Goal: Transaction & Acquisition: Book appointment/travel/reservation

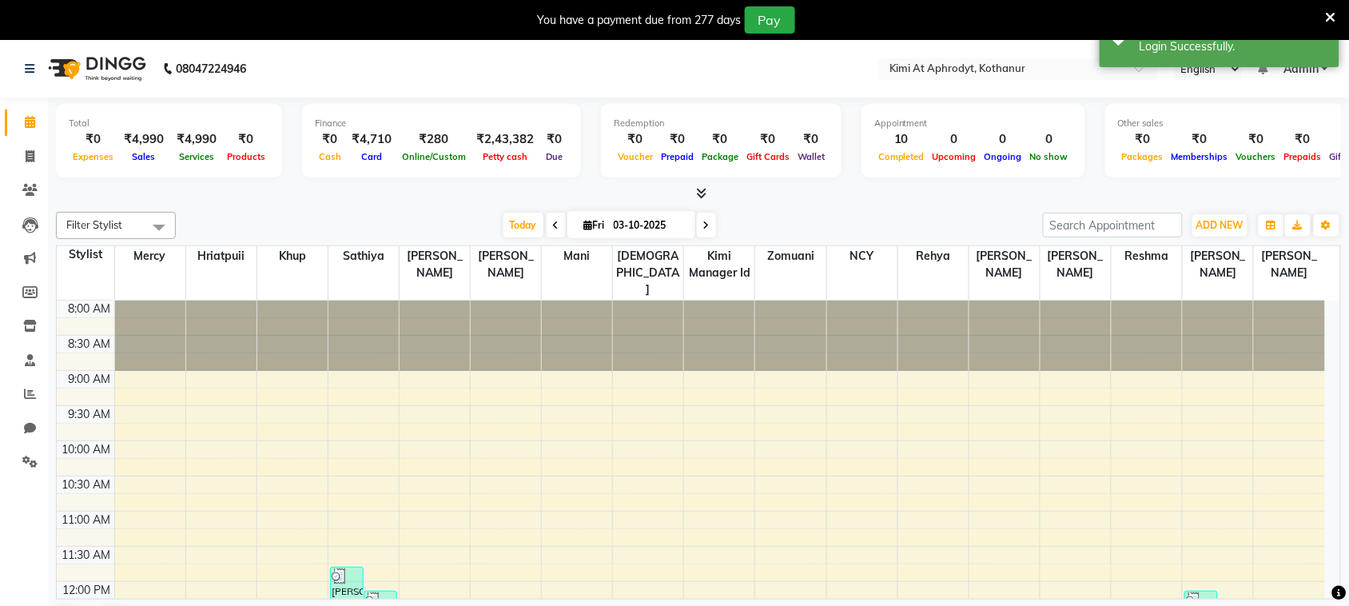
click at [1333, 13] on icon at bounding box center [1331, 17] width 10 height 14
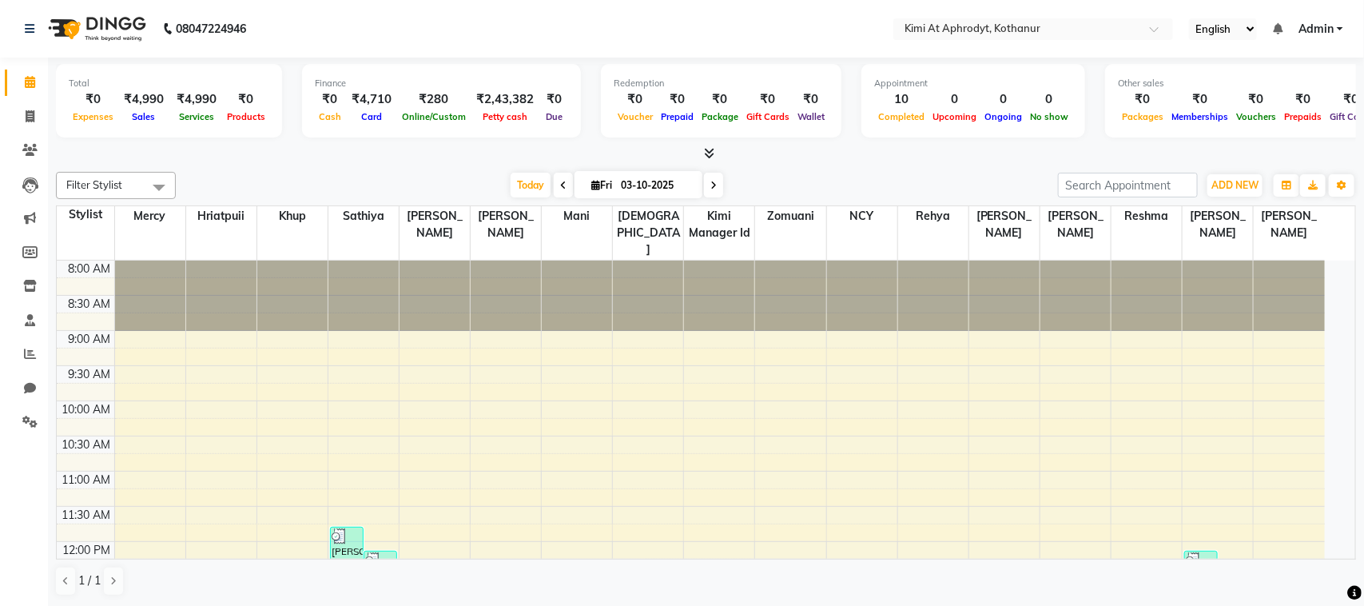
click at [927, 156] on div at bounding box center [706, 153] width 1300 height 17
click at [901, 177] on div "[DATE] [DATE]" at bounding box center [617, 185] width 866 height 24
click at [981, 173] on div "[DATE] [DATE]" at bounding box center [617, 185] width 866 height 24
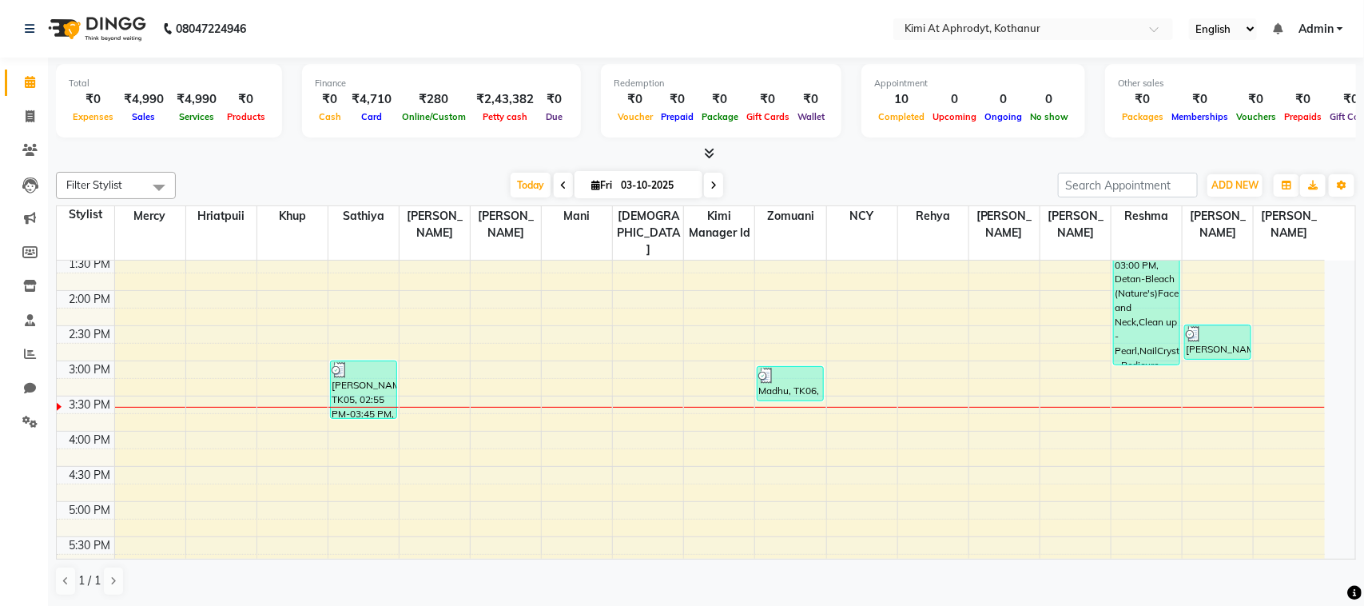
scroll to position [400, 0]
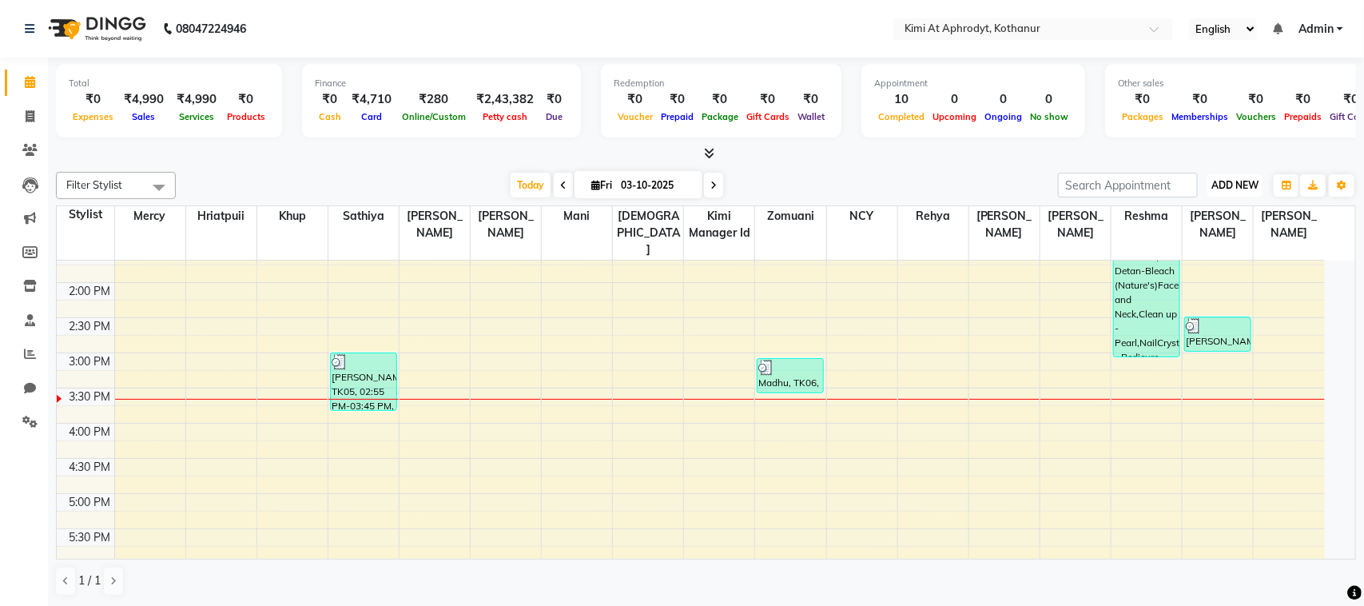
click at [1241, 185] on span "ADD NEW" at bounding box center [1235, 185] width 47 height 12
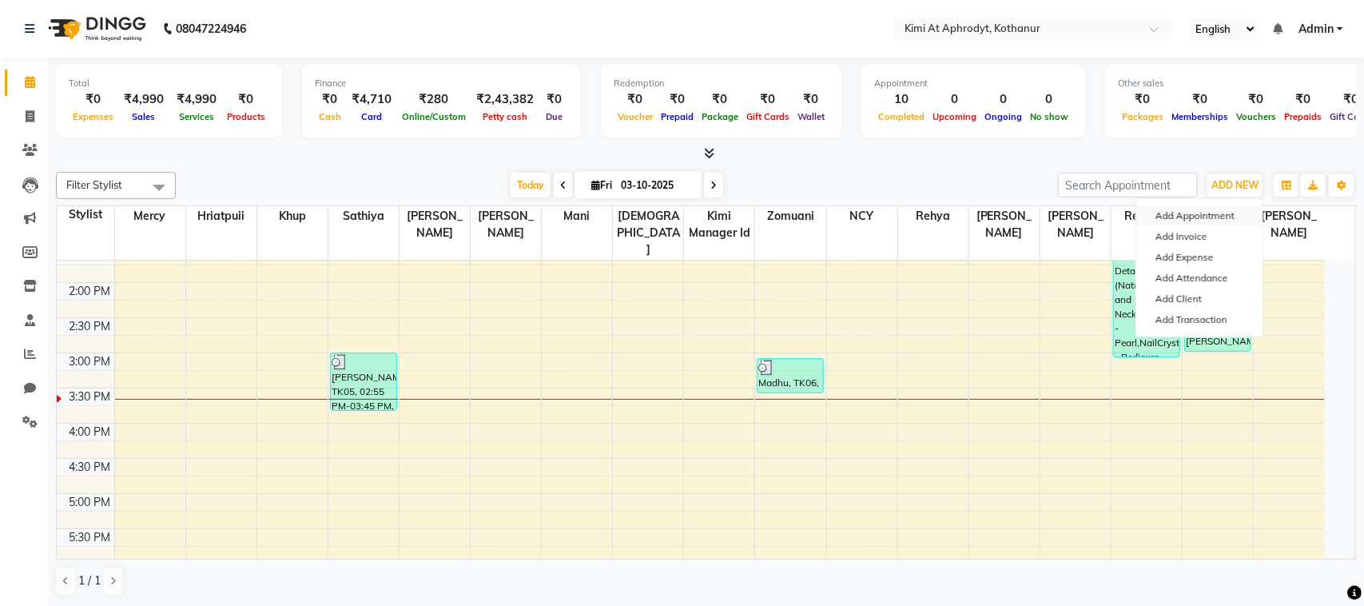
click at [1207, 217] on button "Add Appointment" at bounding box center [1199, 215] width 126 height 21
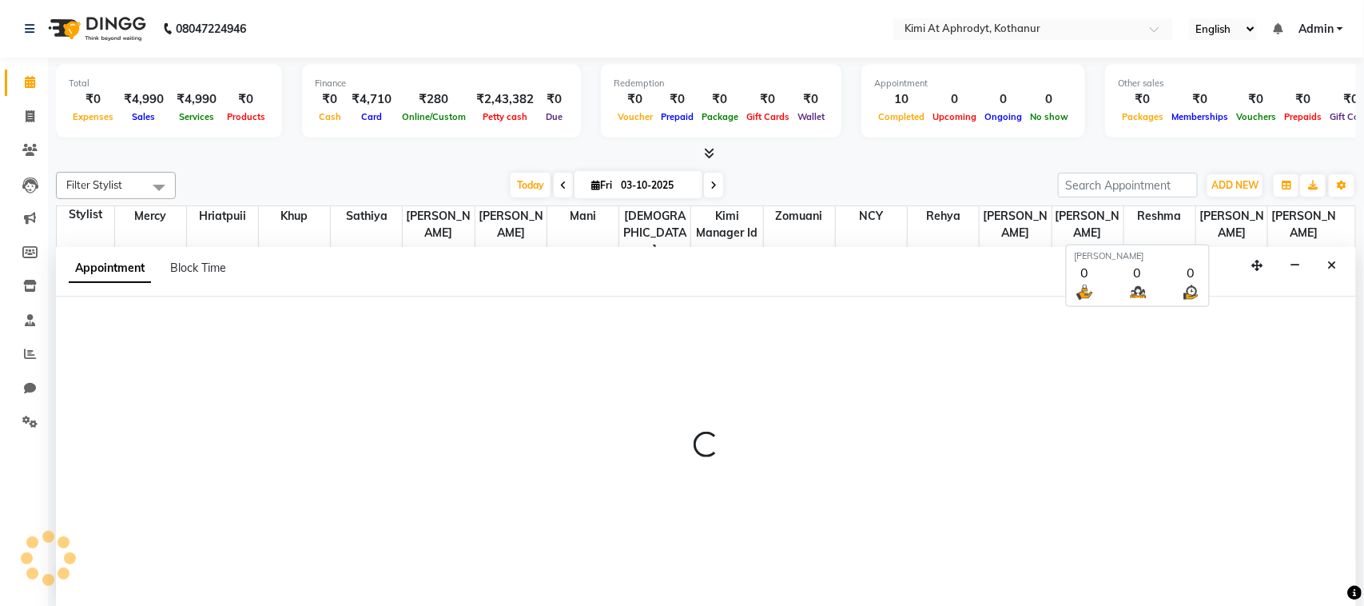
select select "540"
select select "tentative"
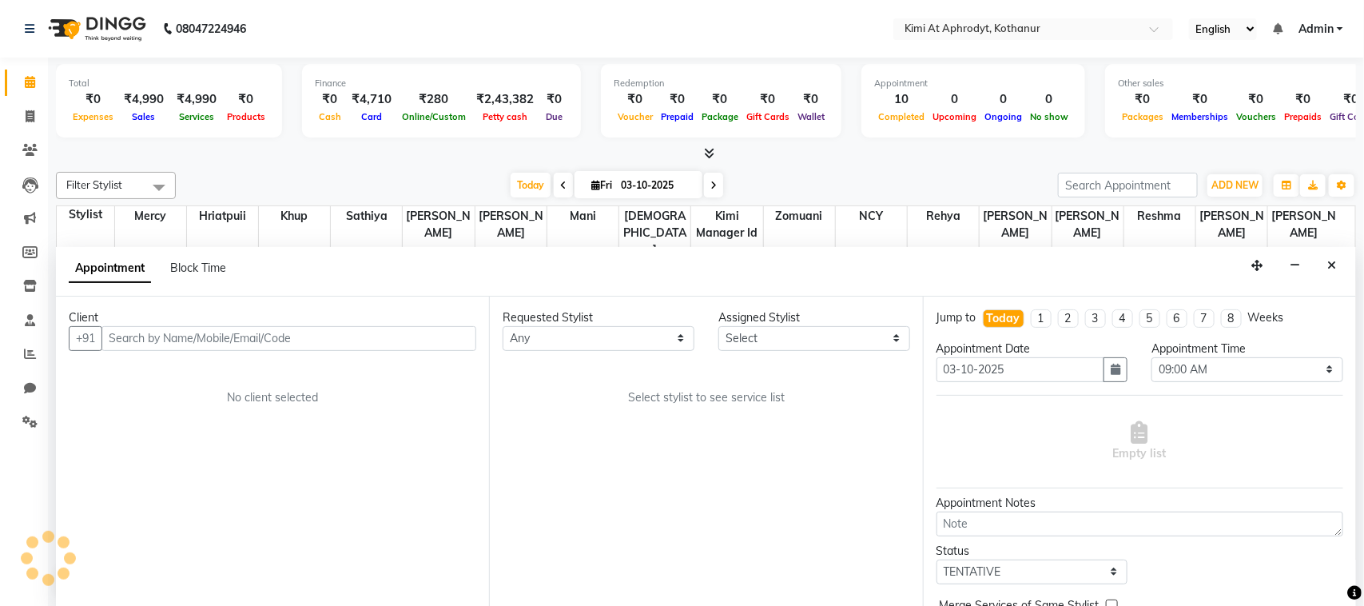
click at [168, 336] on input "text" at bounding box center [288, 338] width 375 height 25
click at [360, 226] on th "Sathiya" at bounding box center [367, 233] width 72 height 54
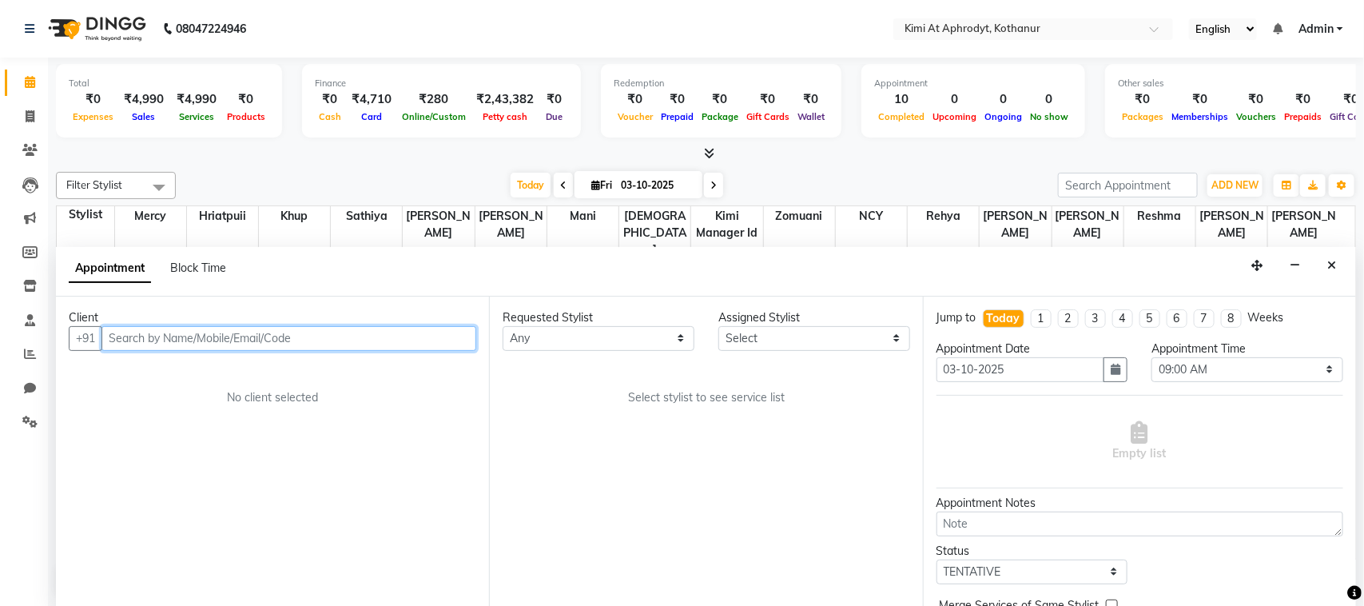
click at [337, 344] on input "text" at bounding box center [288, 338] width 375 height 25
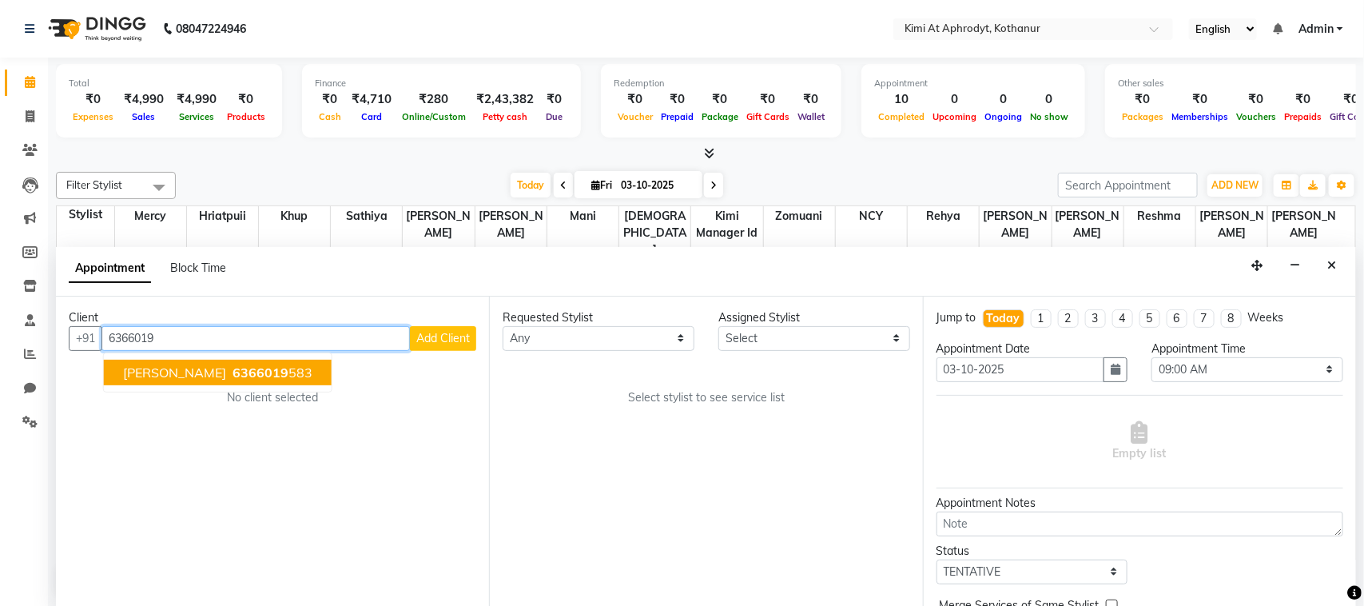
click at [246, 377] on button "[PERSON_NAME] 6366019 583" at bounding box center [218, 373] width 228 height 26
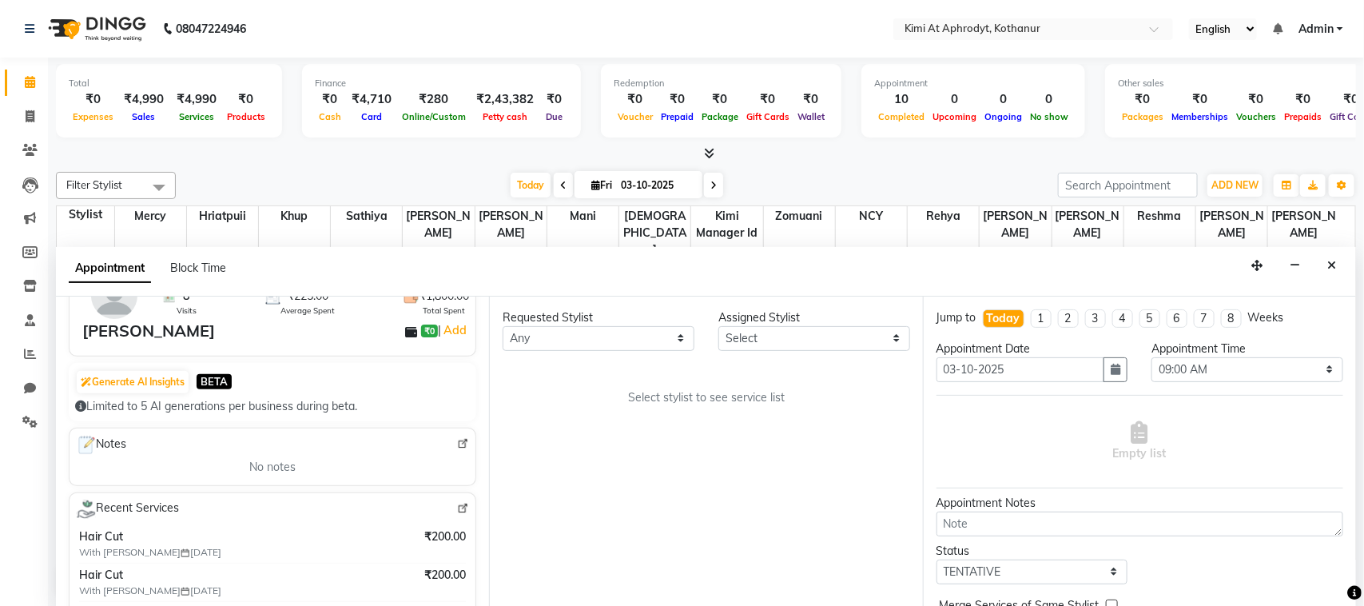
scroll to position [145, 0]
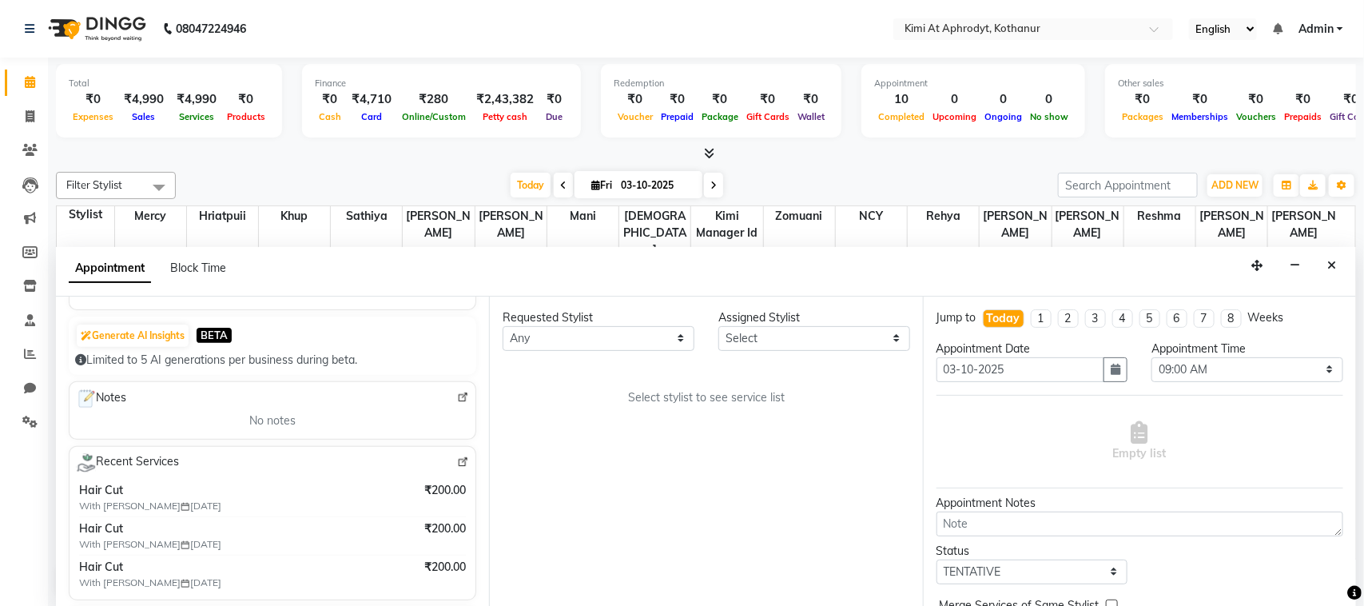
type input "6366019583"
click at [1287, 372] on select "Select 09:00 AM 09:15 AM 09:30 AM 09:45 AM 10:00 AM 10:15 AM 10:30 AM 10:45 AM …" at bounding box center [1248, 369] width 192 height 25
select select "945"
click at [1152, 357] on select "Select 09:00 AM 09:15 AM 09:30 AM 09:45 AM 10:00 AM 10:15 AM 10:30 AM 10:45 AM …" at bounding box center [1248, 369] width 192 height 25
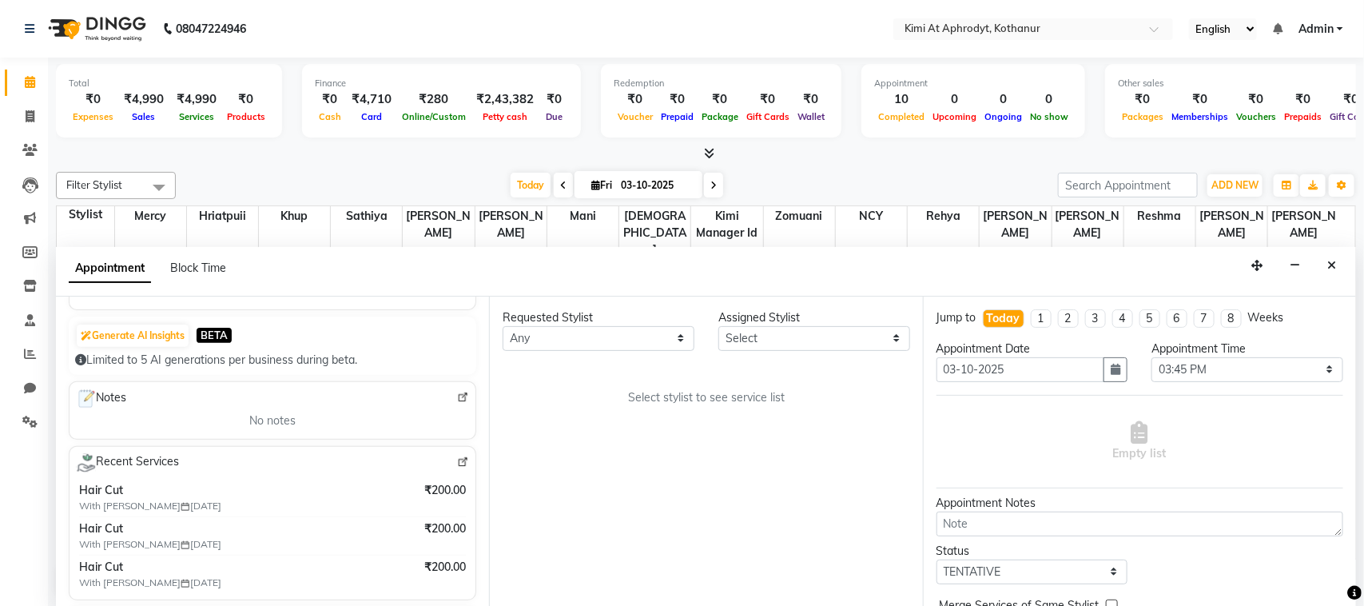
click at [1132, 433] on icon at bounding box center [1140, 432] width 17 height 22
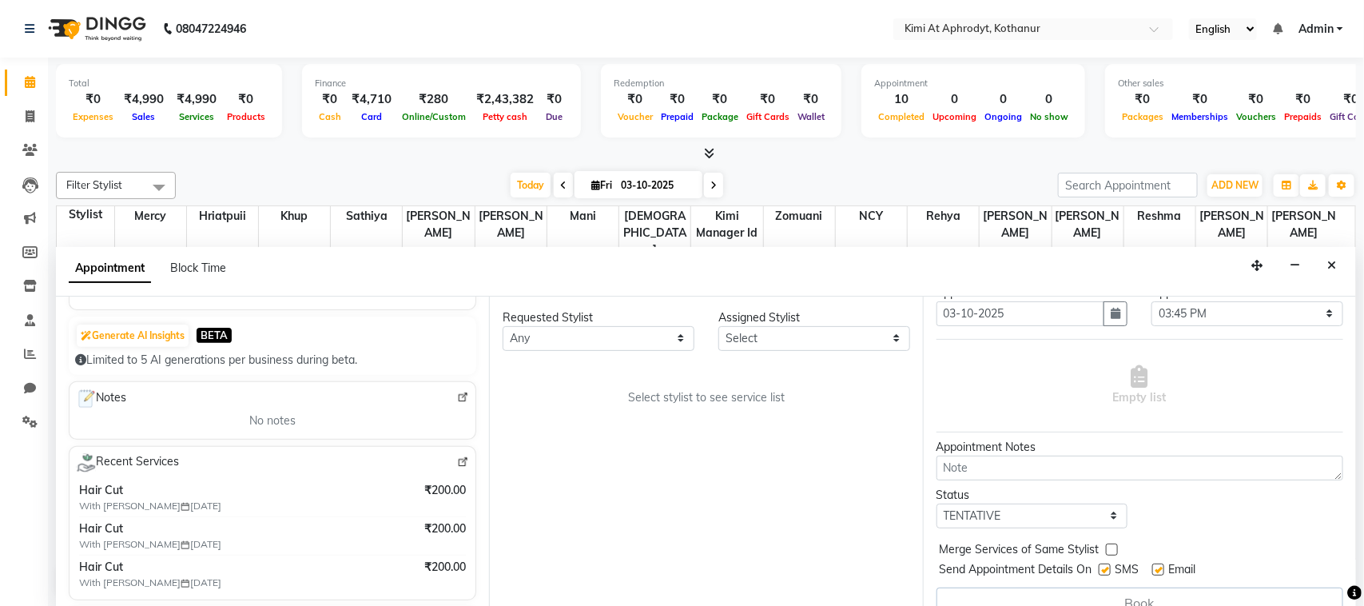
scroll to position [58, 0]
click at [669, 336] on select "Any [PERSON_NAME] Hriatpuii [PERSON_NAME] Kimi manager id [PERSON_NAME] [PERSON…" at bounding box center [599, 338] width 192 height 25
select select "69729"
click at [503, 326] on select "Any [PERSON_NAME] Hriatpuii [PERSON_NAME] Kimi manager id [PERSON_NAME] [PERSON…" at bounding box center [599, 338] width 192 height 25
select select "69729"
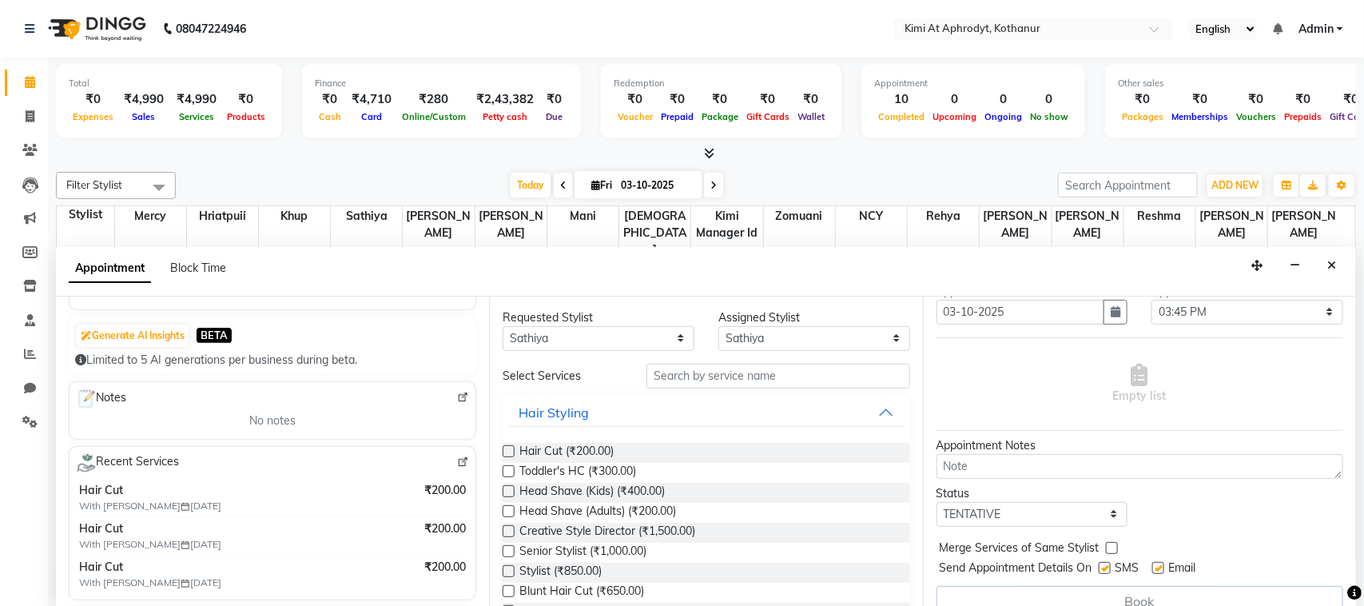
click at [510, 452] on label at bounding box center [509, 451] width 12 height 12
click at [510, 452] on input "checkbox" at bounding box center [508, 453] width 10 height 10
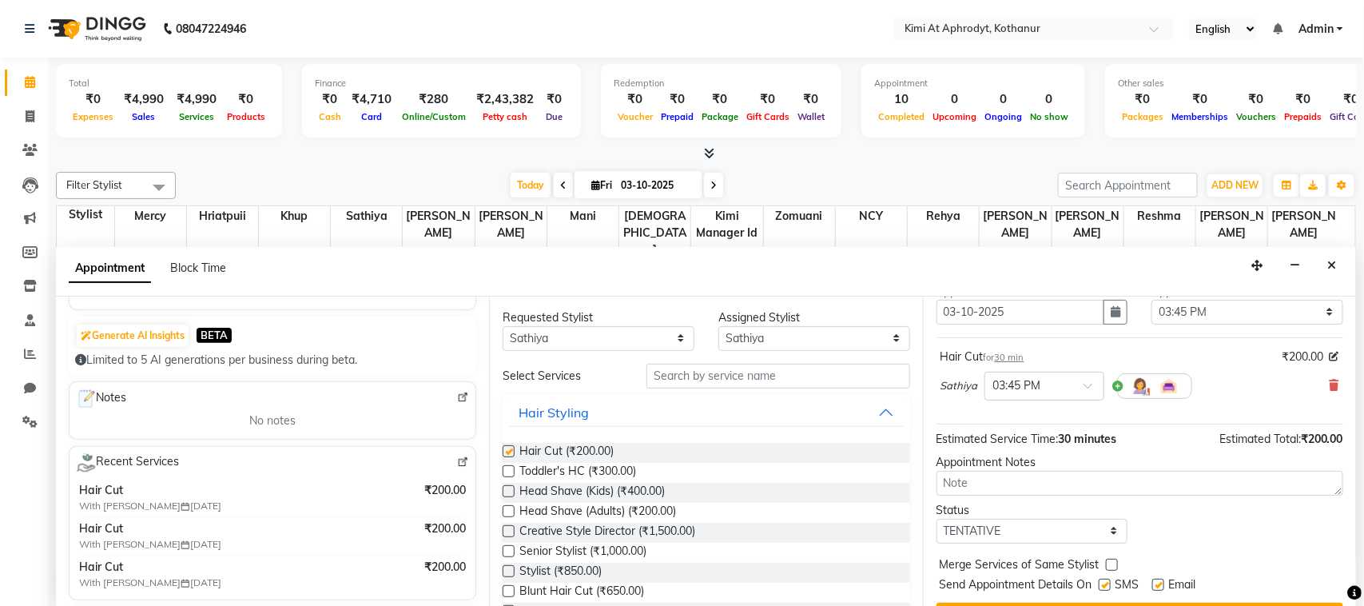
checkbox input "false"
click at [936, 262] on div "Appointment Block Time" at bounding box center [706, 272] width 1300 height 50
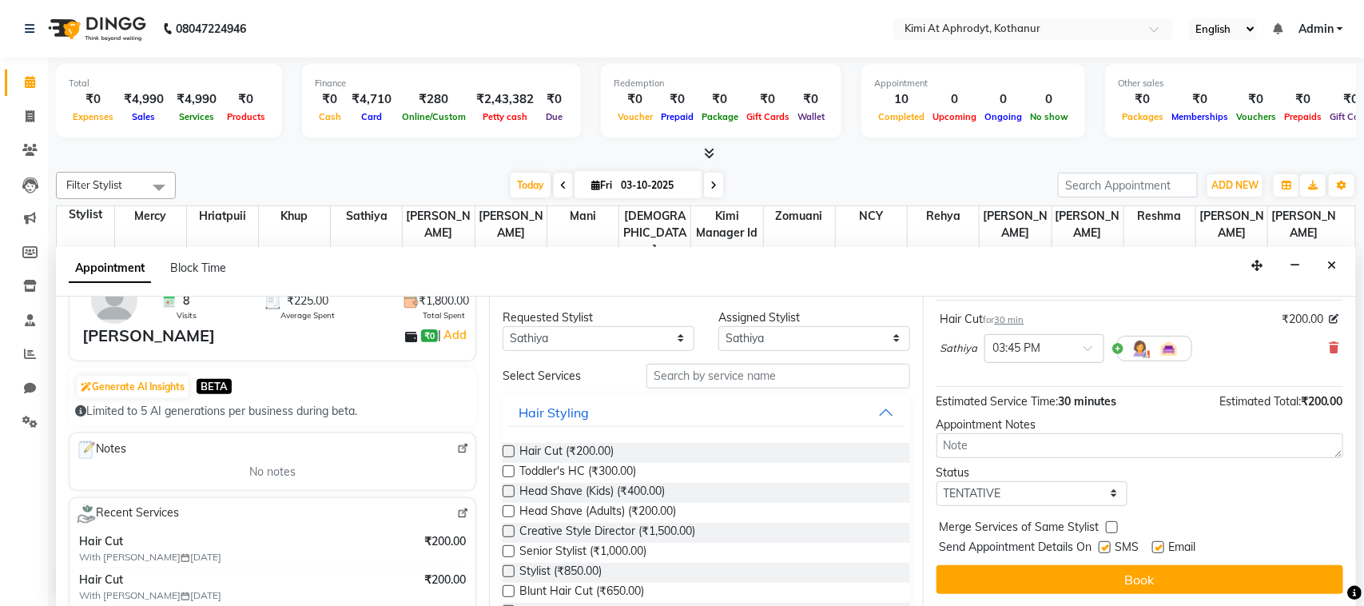
scroll to position [88, 0]
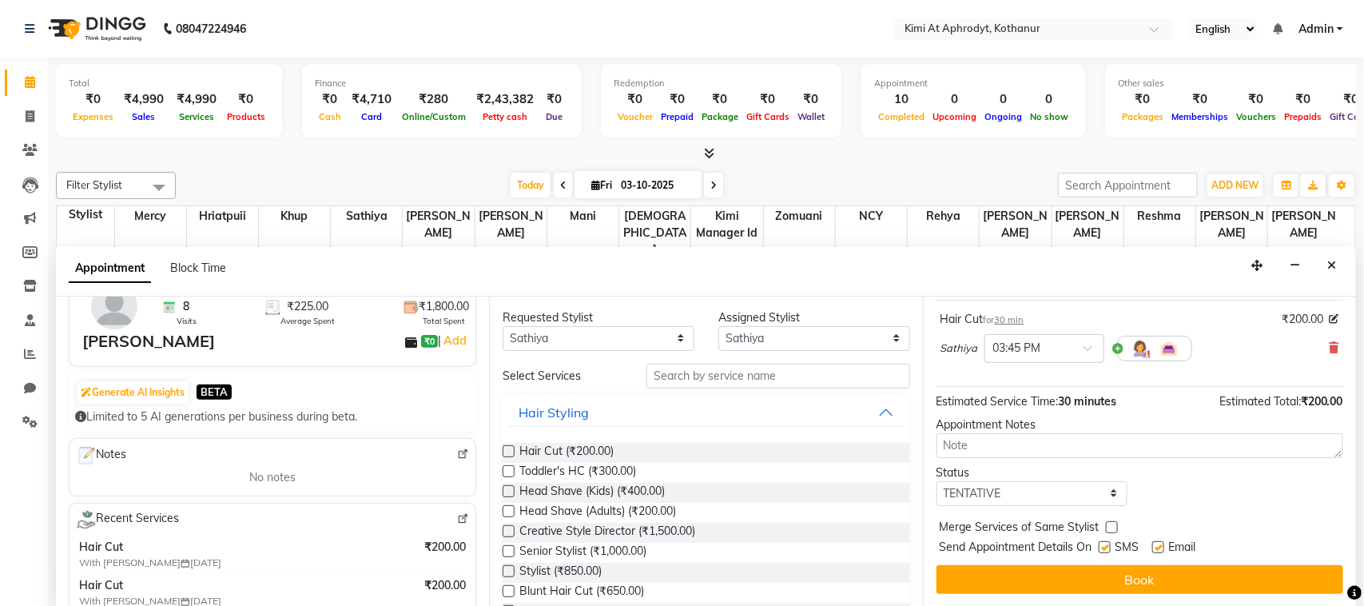
click at [1163, 546] on label at bounding box center [1158, 547] width 12 height 12
click at [1163, 546] on input "checkbox" at bounding box center [1157, 548] width 10 height 10
checkbox input "false"
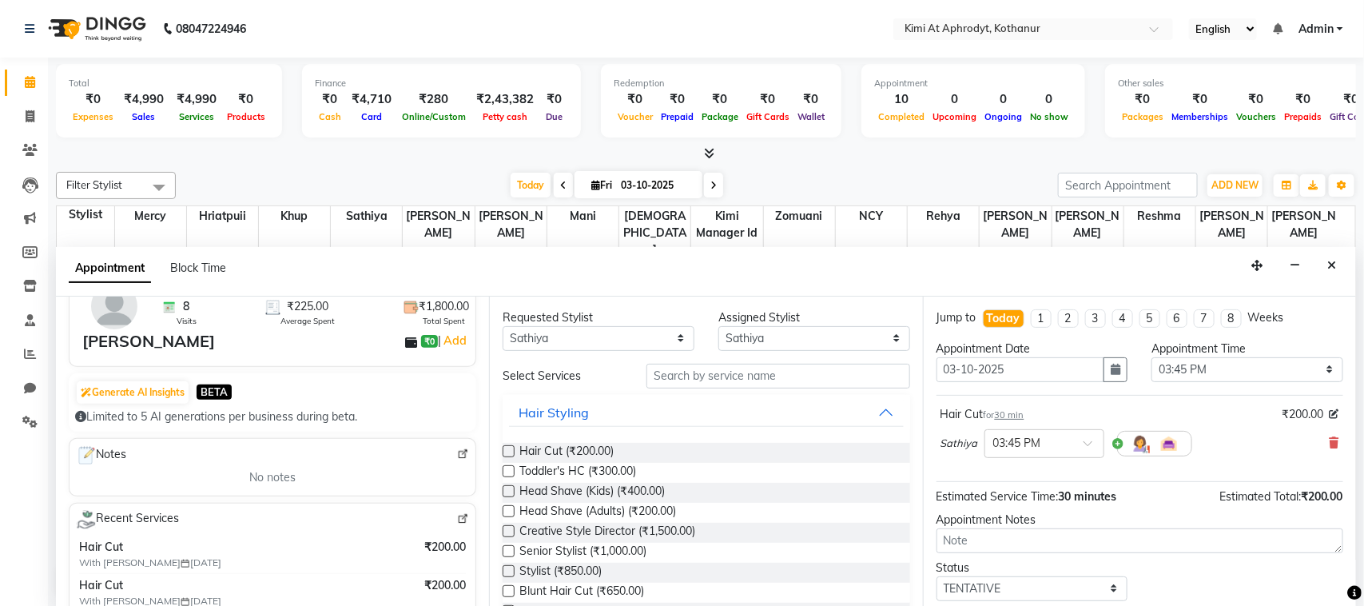
scroll to position [97, 0]
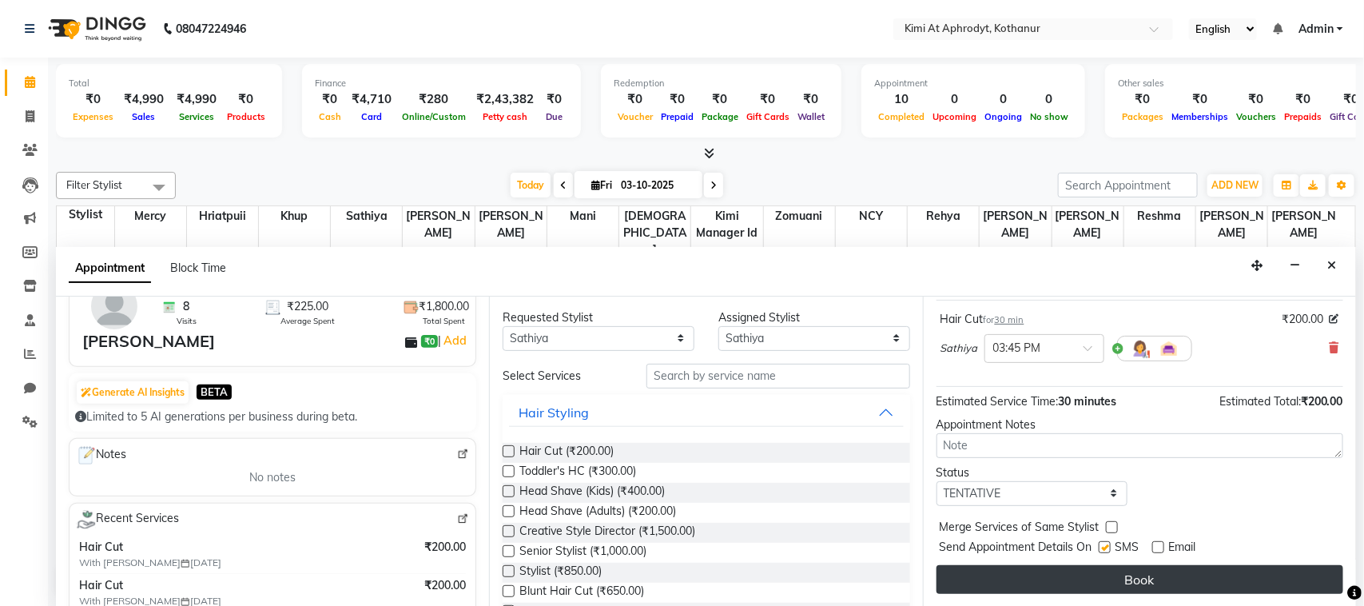
click at [1157, 579] on button "Book" at bounding box center [1140, 579] width 407 height 29
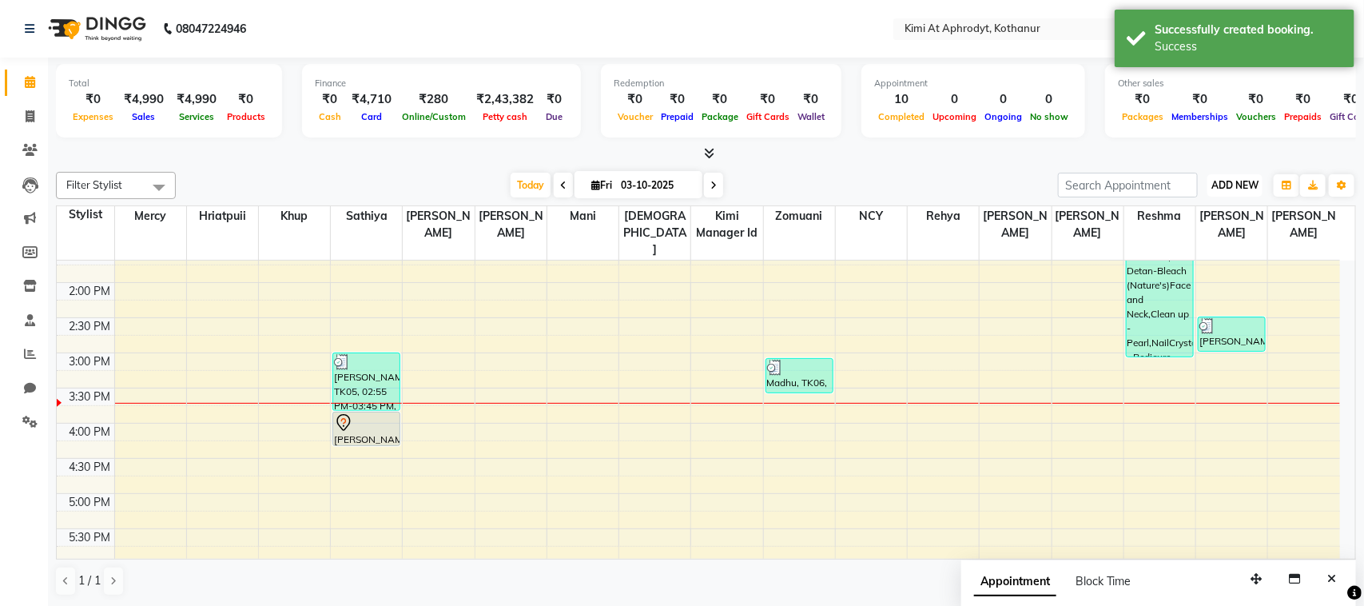
click at [1229, 186] on span "ADD NEW" at bounding box center [1235, 185] width 47 height 12
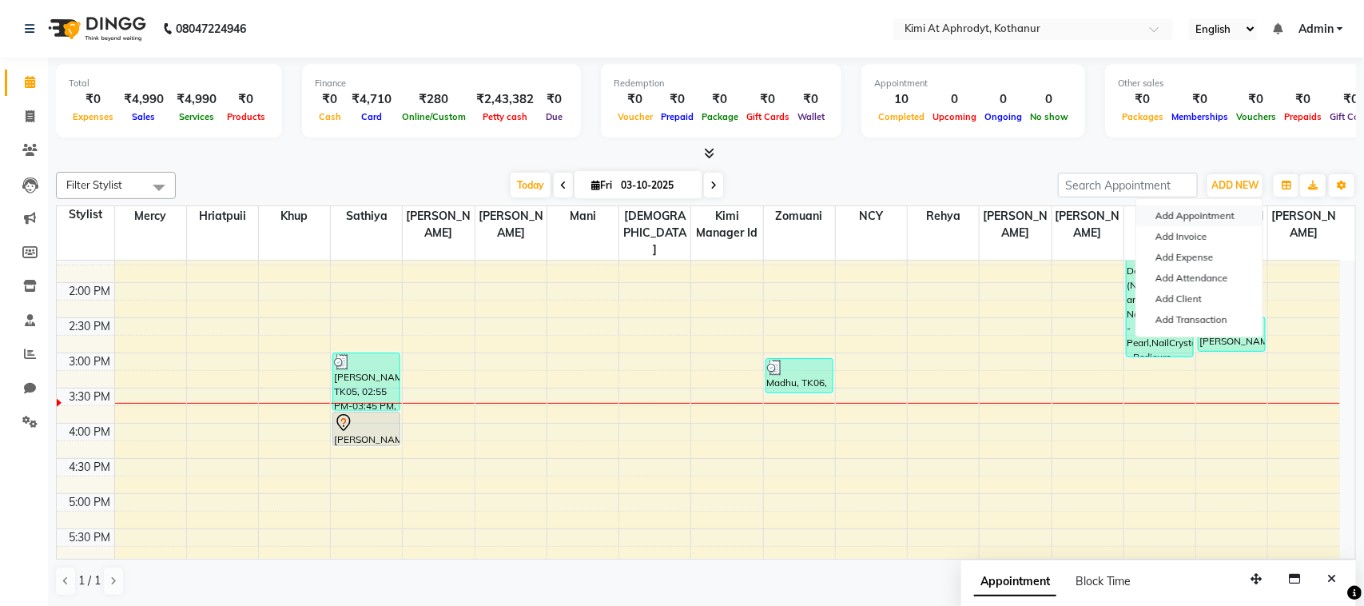
click at [1215, 213] on button "Add Appointment" at bounding box center [1199, 215] width 126 height 21
select select "tentative"
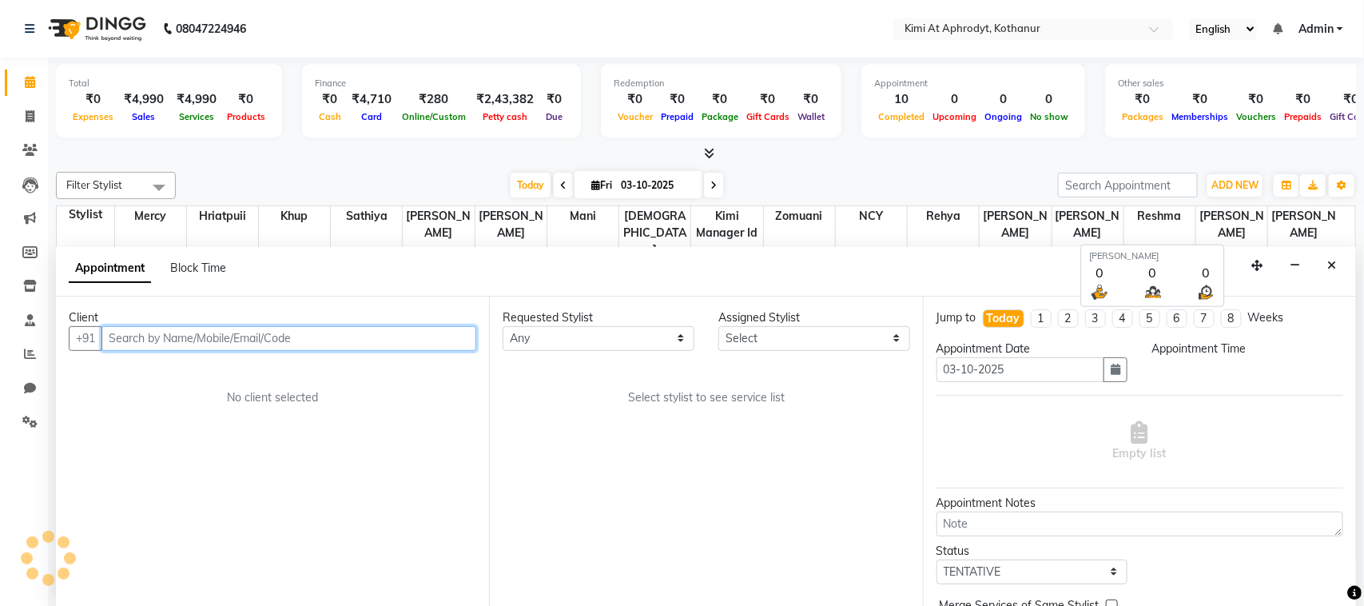
select select "540"
click at [165, 334] on input "text" at bounding box center [288, 338] width 375 height 25
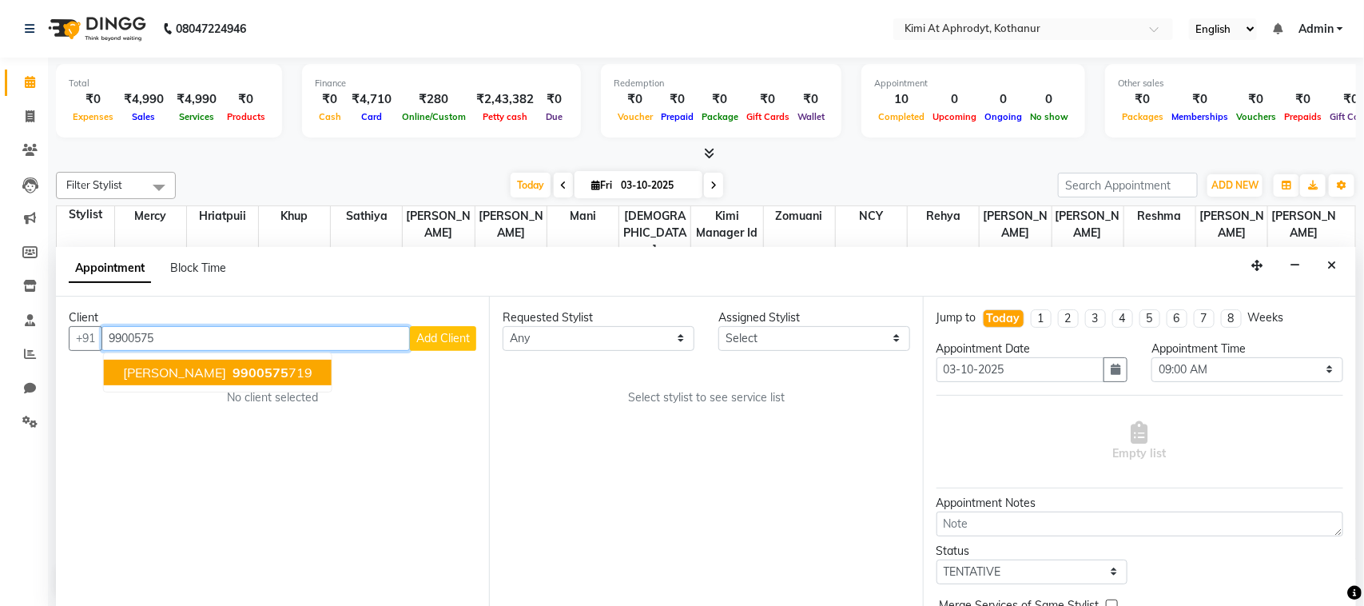
click at [233, 380] on span "9900575" at bounding box center [261, 372] width 56 height 16
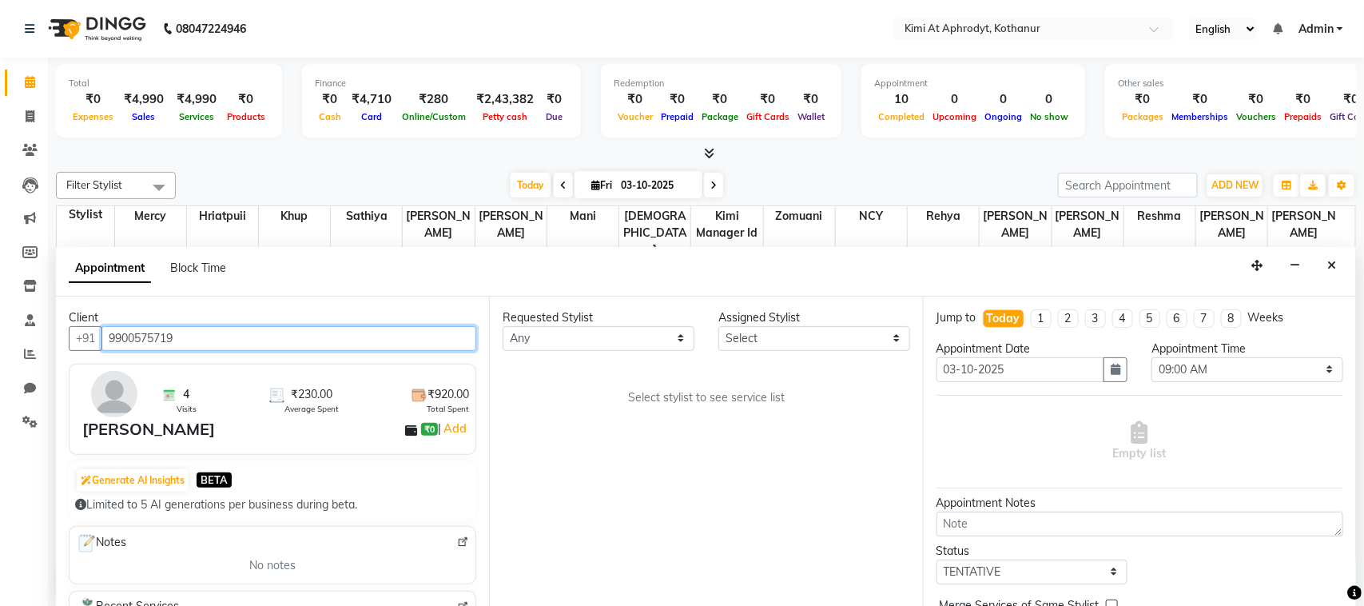
type input "9900575719"
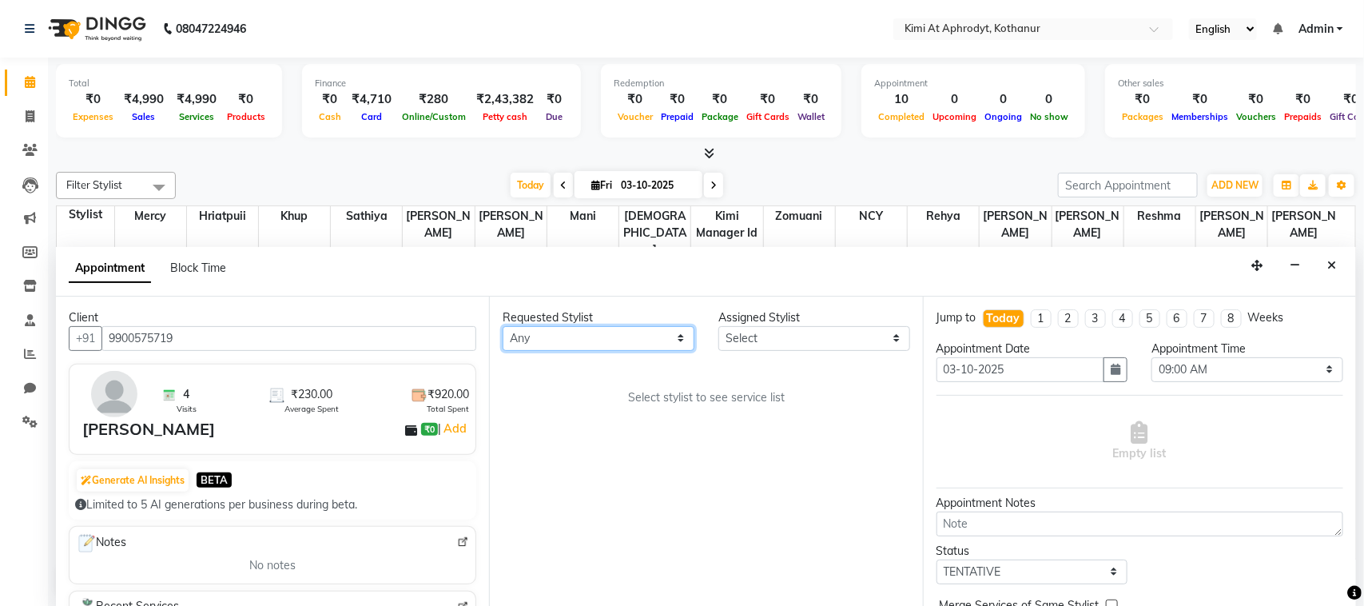
click at [588, 340] on select "Any [PERSON_NAME] Hriatpuii [PERSON_NAME] Kimi manager id [PERSON_NAME] [PERSON…" at bounding box center [599, 338] width 192 height 25
select select "69728"
click at [503, 326] on select "Any [PERSON_NAME] Hriatpuii [PERSON_NAME] Kimi manager id [PERSON_NAME] [PERSON…" at bounding box center [599, 338] width 192 height 25
select select "69728"
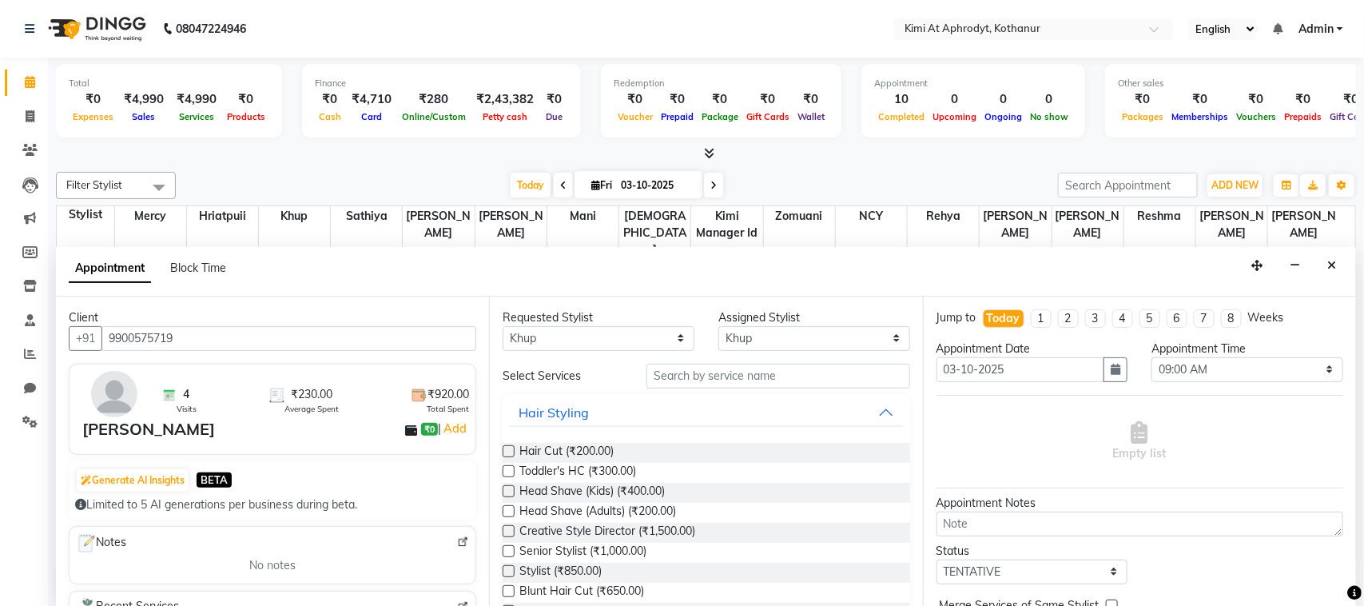
click at [507, 452] on label at bounding box center [509, 451] width 12 height 12
click at [507, 452] on input "checkbox" at bounding box center [508, 453] width 10 height 10
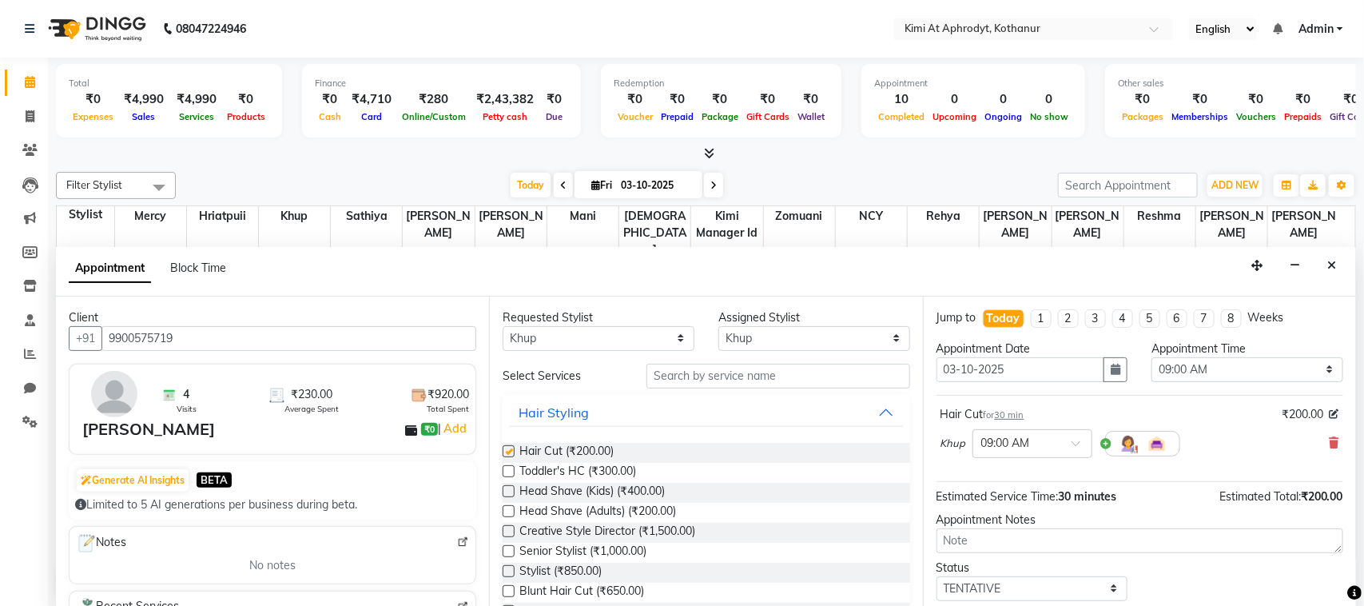
checkbox input "false"
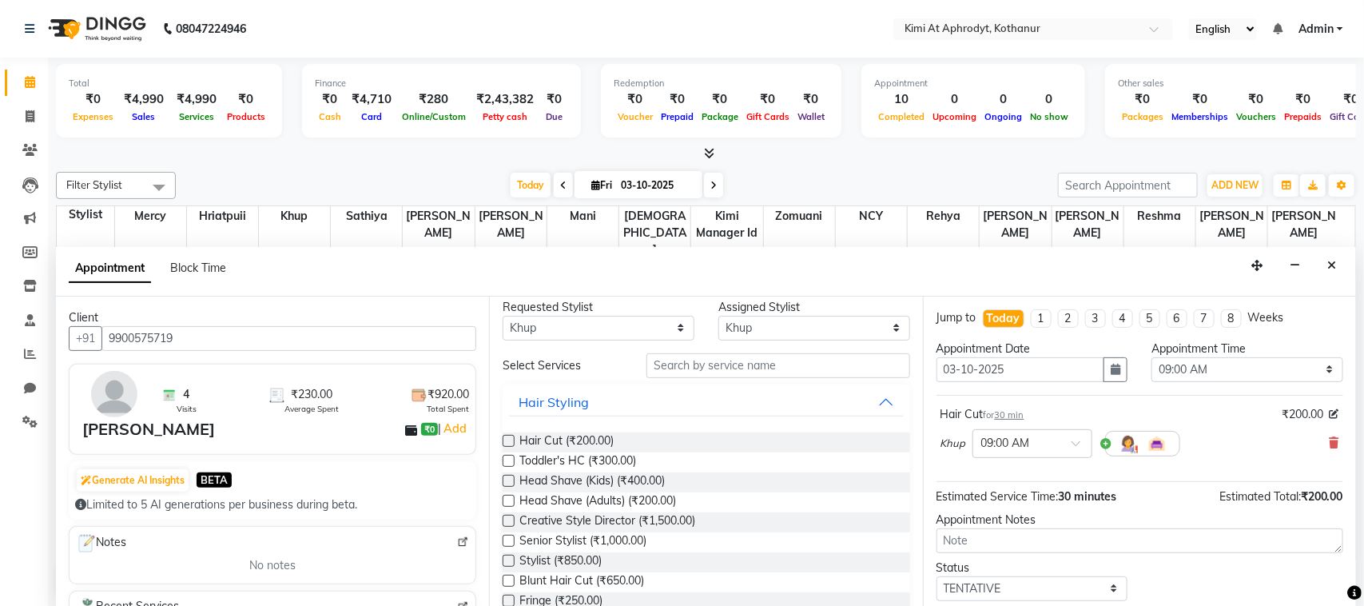
scroll to position [0, 0]
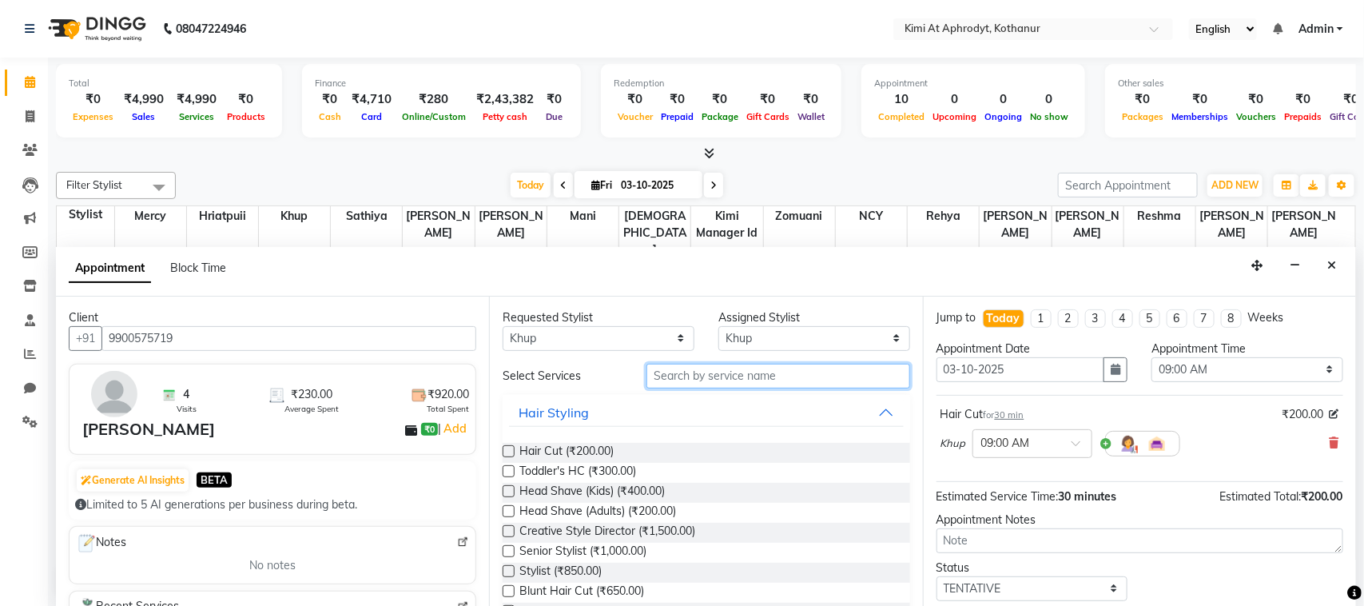
click at [723, 376] on input "text" at bounding box center [779, 376] width 264 height 25
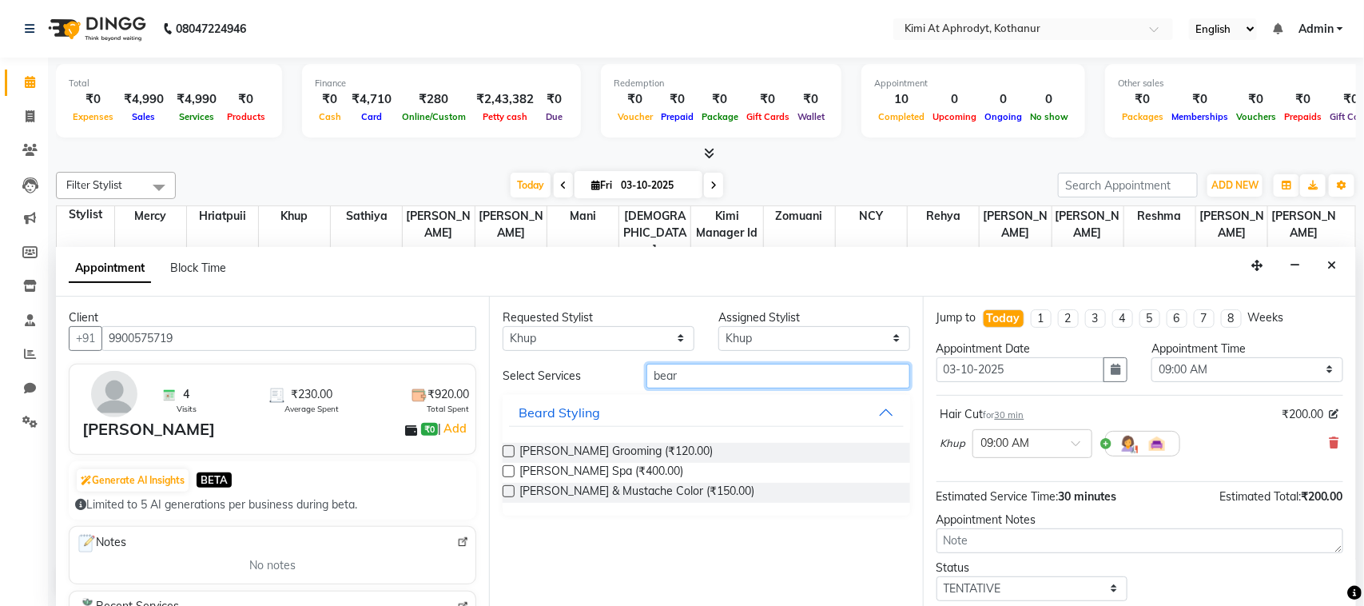
type input "bear"
click at [512, 450] on label at bounding box center [509, 451] width 12 height 12
click at [512, 450] on input "checkbox" at bounding box center [508, 453] width 10 height 10
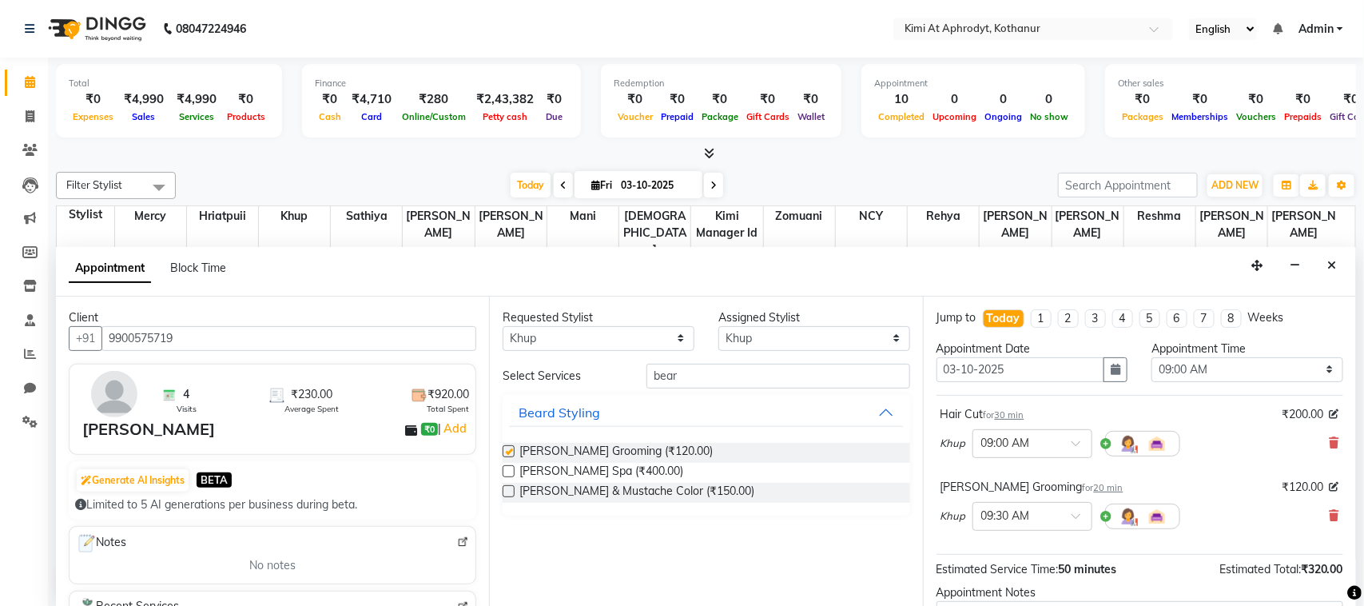
checkbox input "false"
click at [1247, 368] on select "Select 09:00 AM 09:15 AM 09:30 AM 09:45 AM 10:00 AM 10:15 AM 10:30 AM 10:45 AM …" at bounding box center [1248, 369] width 192 height 25
select select "1050"
click at [1152, 357] on select "Select 09:00 AM 09:15 AM 09:30 AM 09:45 AM 10:00 AM 10:15 AM 10:30 AM 10:45 AM …" at bounding box center [1248, 369] width 192 height 25
click at [1152, 273] on div "Appointment Block Time" at bounding box center [706, 272] width 1300 height 50
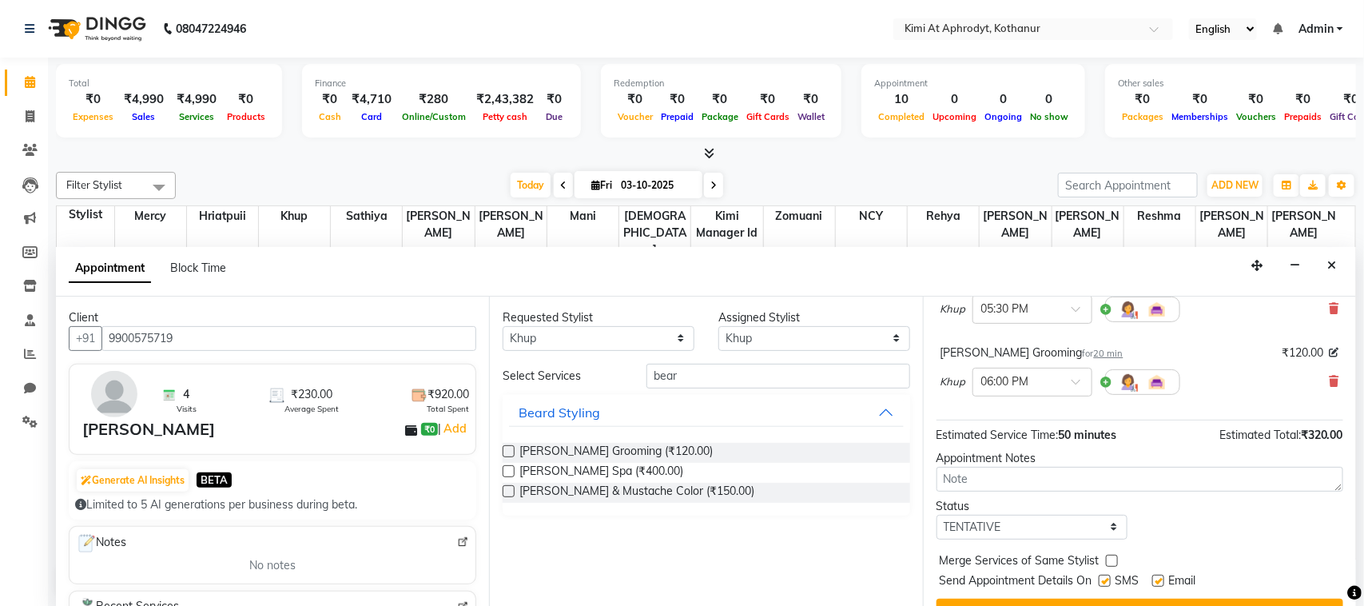
scroll to position [169, 0]
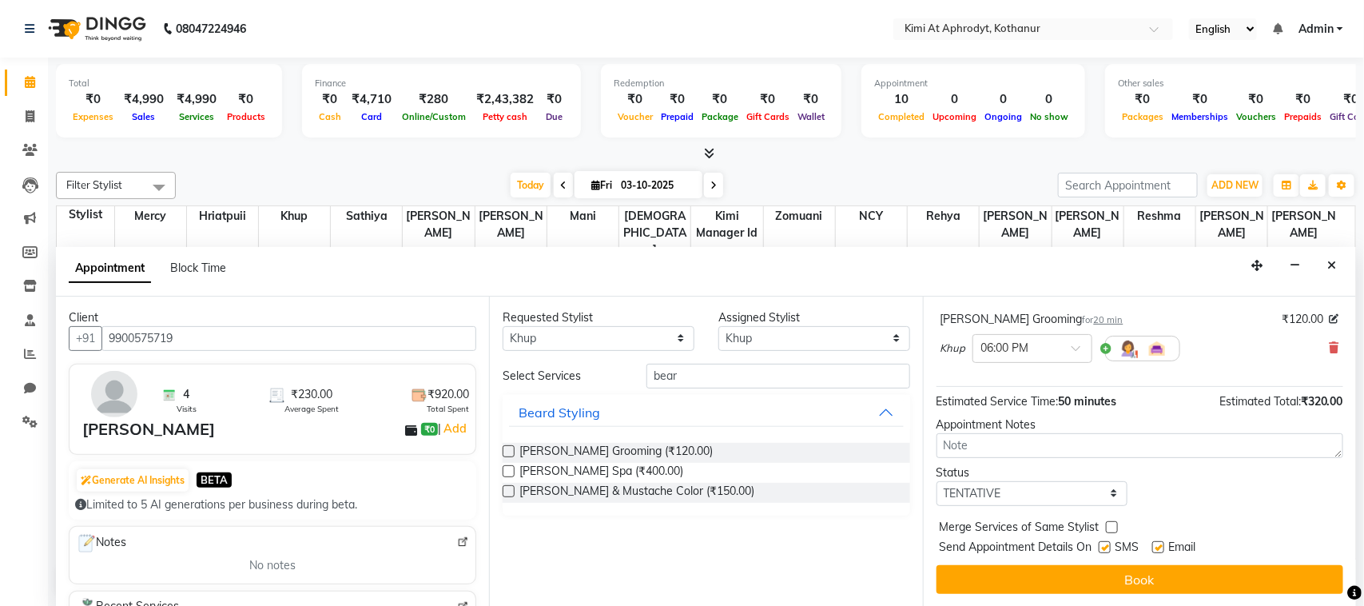
click at [1157, 546] on label at bounding box center [1158, 547] width 12 height 12
click at [1157, 546] on input "checkbox" at bounding box center [1157, 548] width 10 height 10
checkbox input "false"
click at [1111, 527] on label at bounding box center [1112, 527] width 12 height 12
click at [1111, 527] on input "checkbox" at bounding box center [1111, 528] width 10 height 10
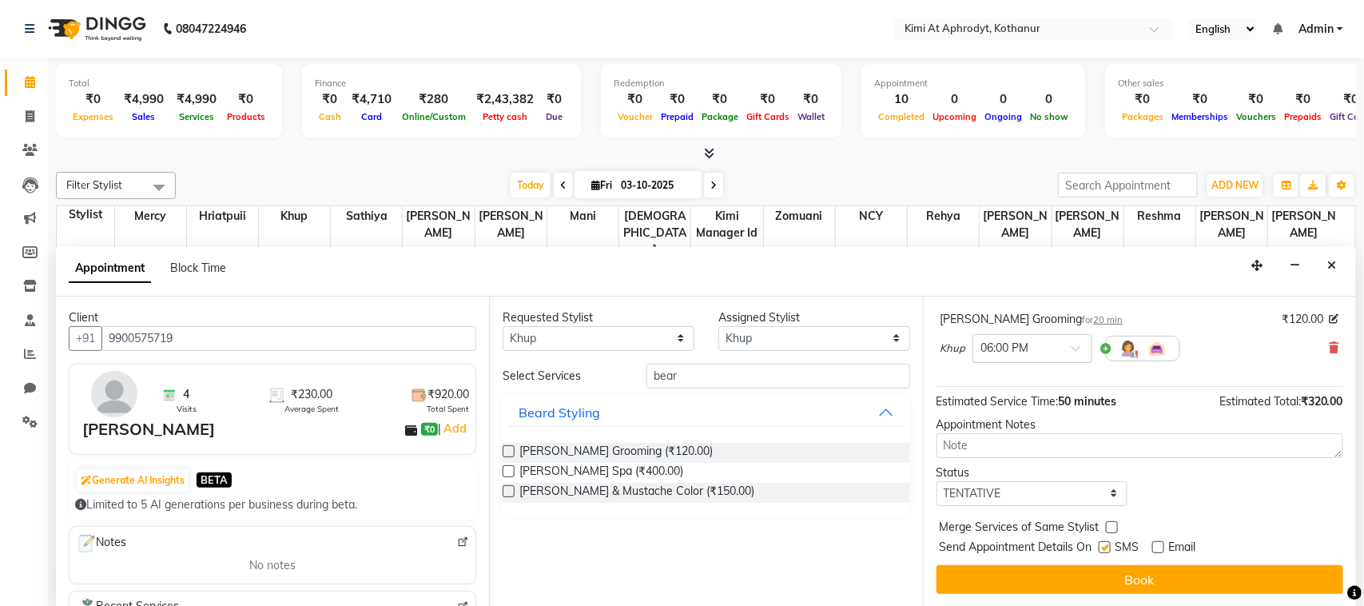
checkbox input "true"
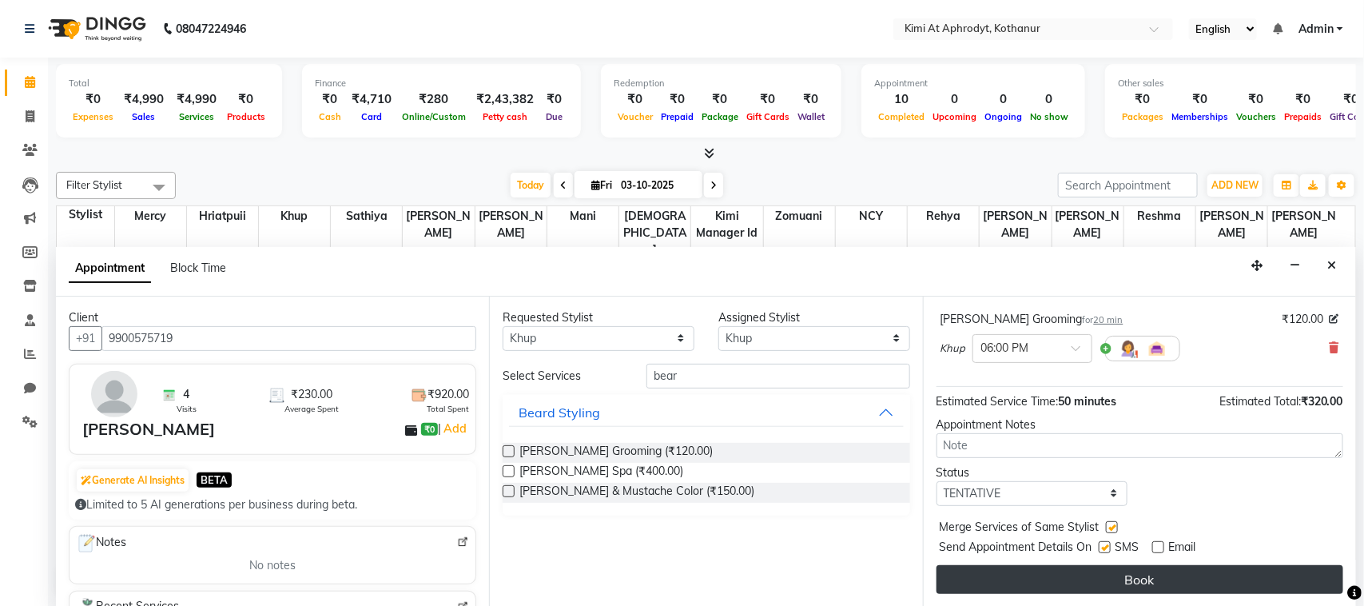
click at [1124, 583] on button "Book" at bounding box center [1140, 579] width 407 height 29
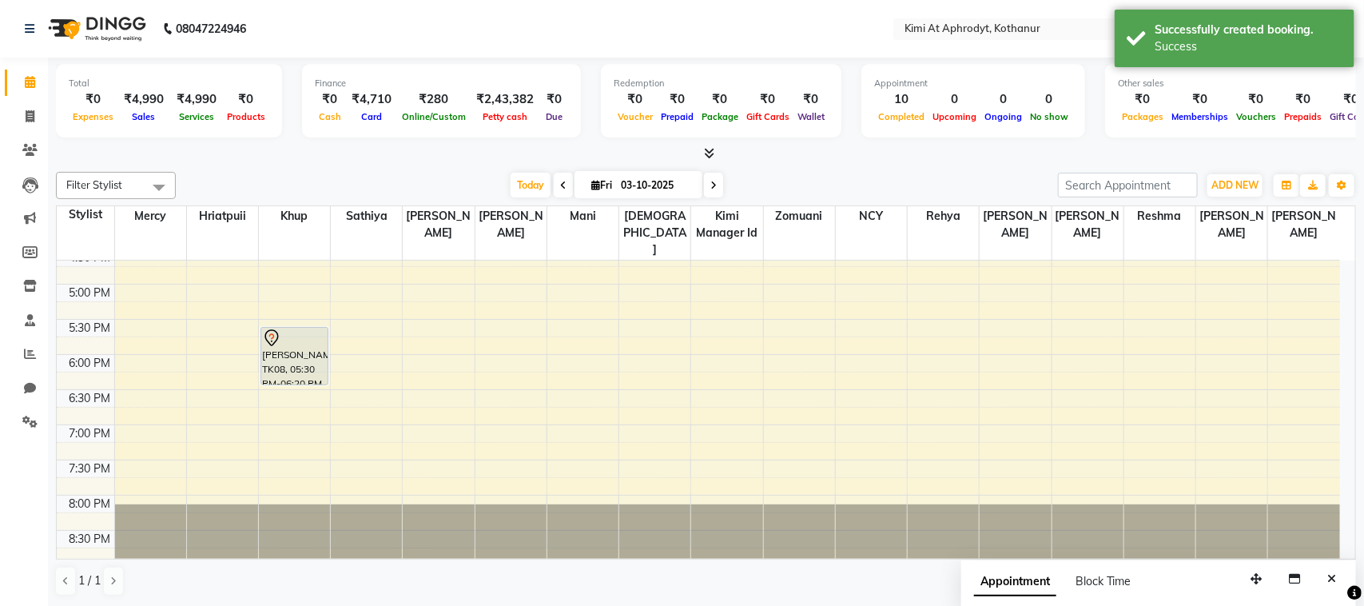
scroll to position [509, 0]
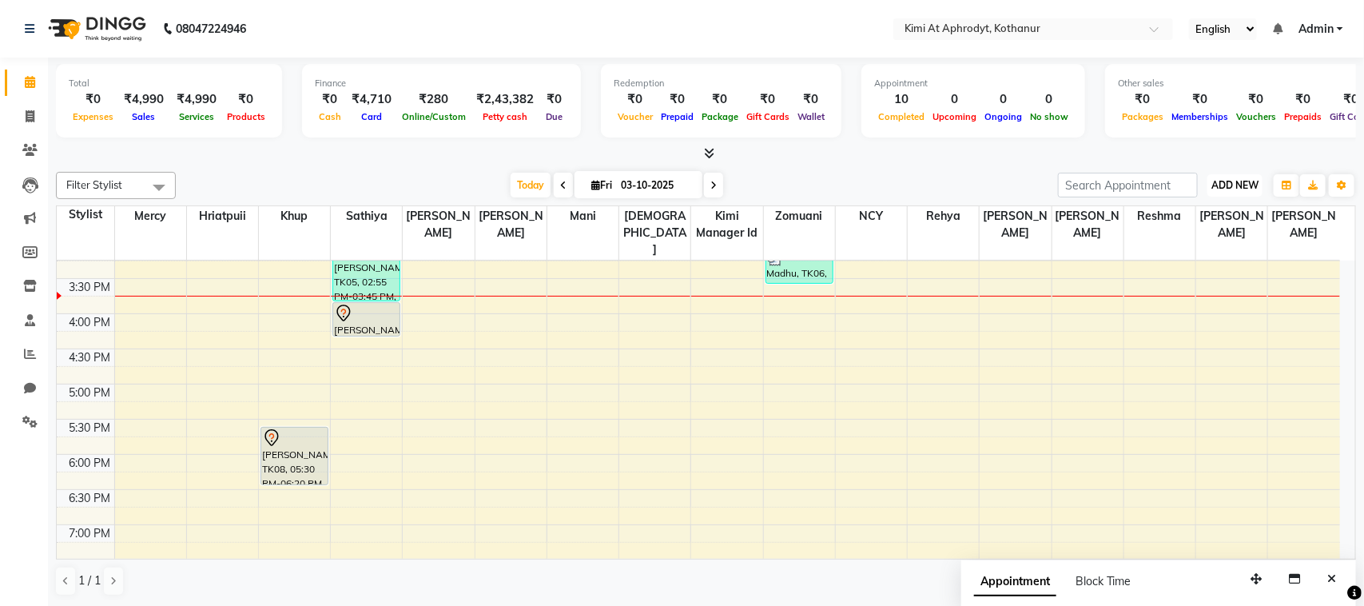
click at [1227, 185] on span "ADD NEW" at bounding box center [1235, 185] width 47 height 12
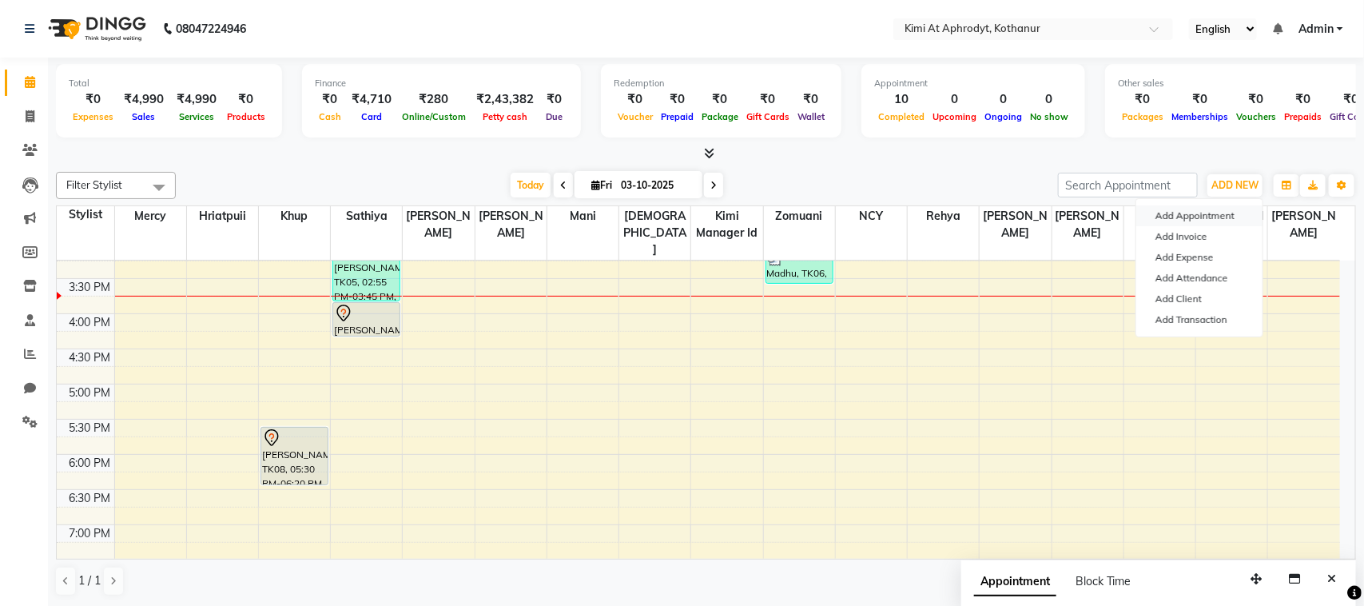
click at [1216, 216] on button "Add Appointment" at bounding box center [1199, 215] width 126 height 21
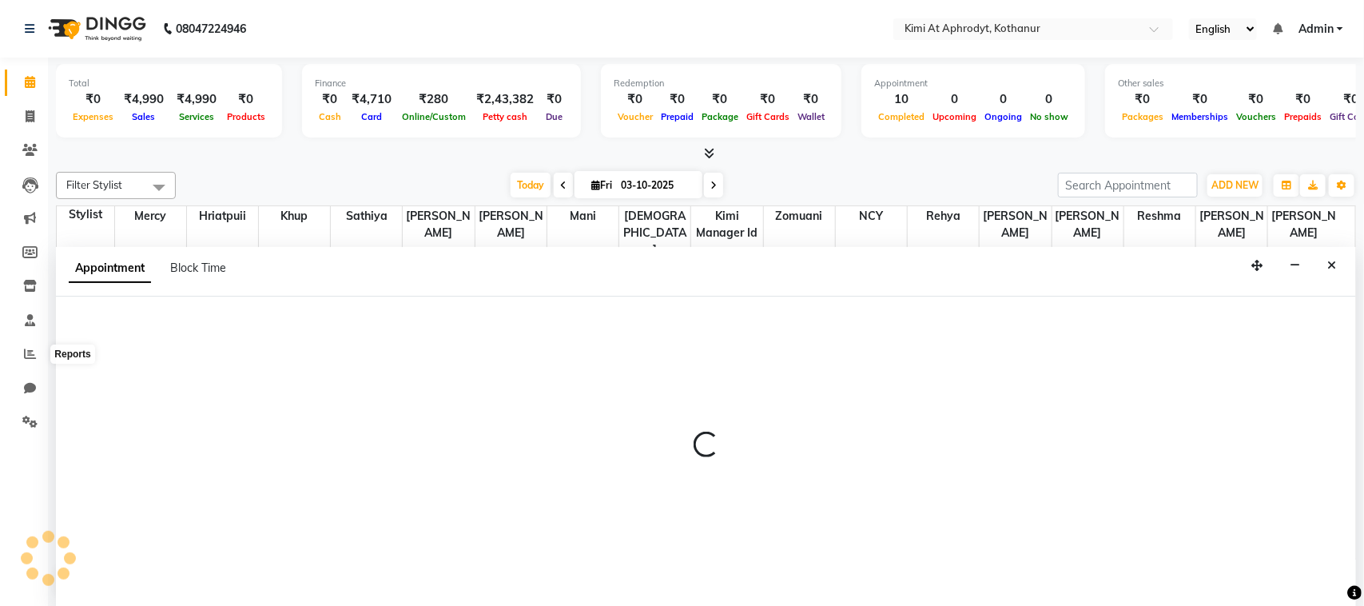
select select "tentative"
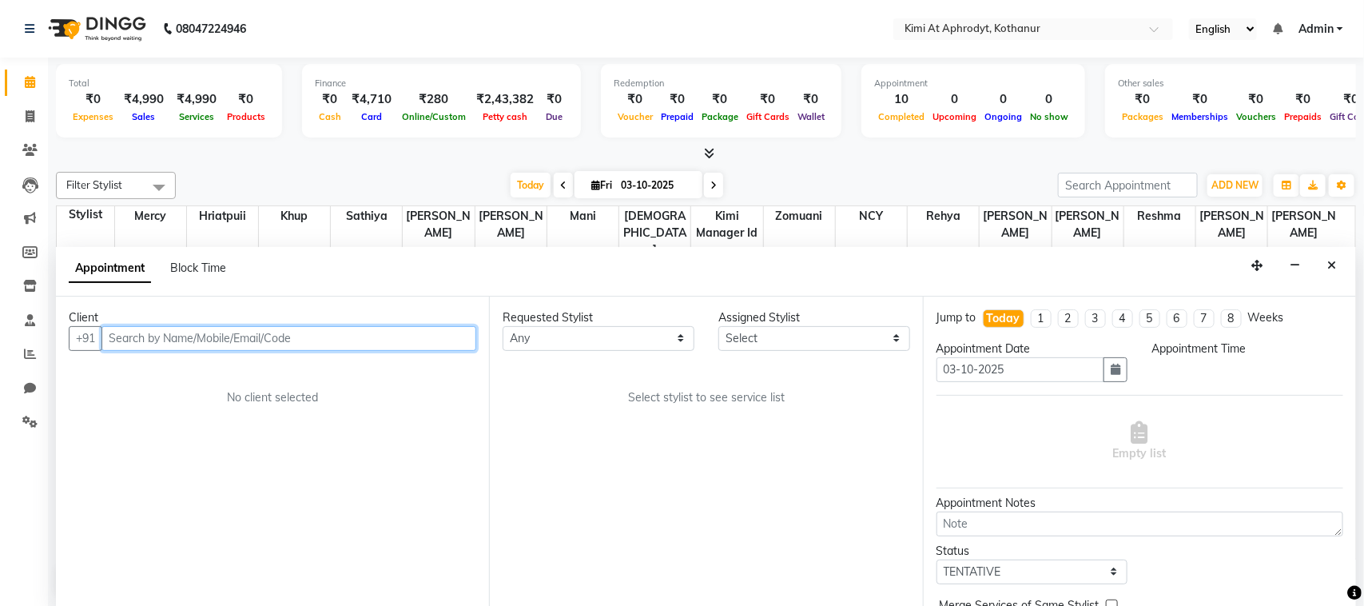
select select "540"
click at [149, 340] on input "text" at bounding box center [288, 338] width 375 height 25
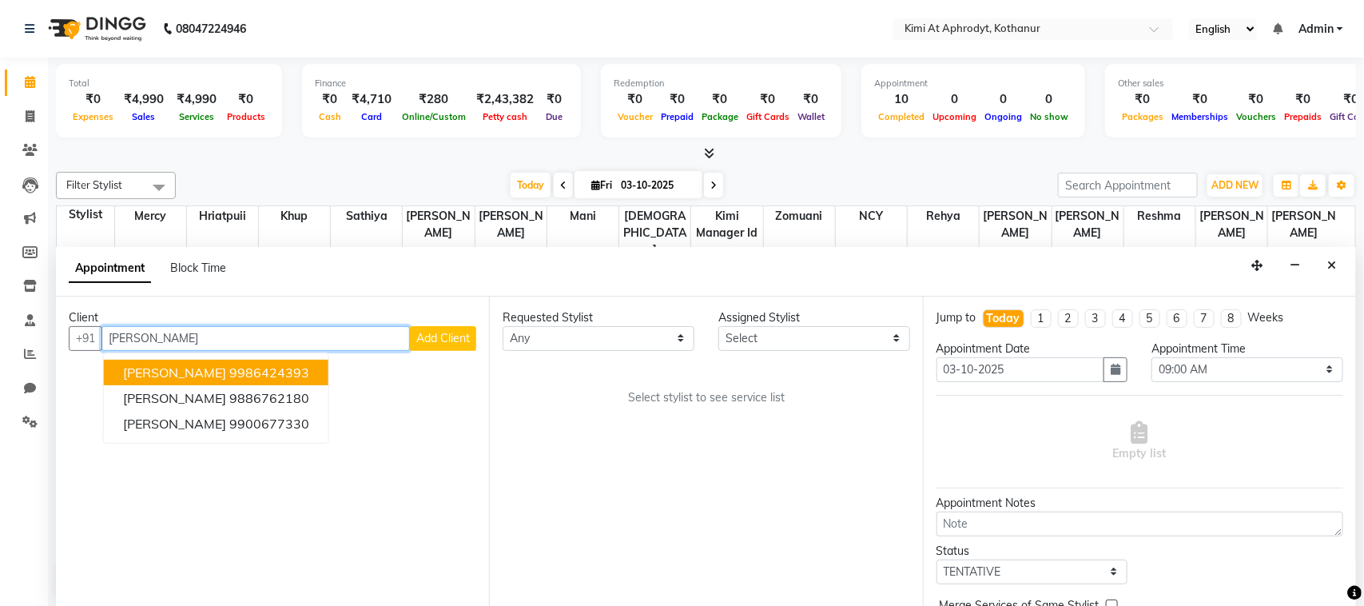
type input "[PERSON_NAME]"
click at [595, 340] on select "Any [PERSON_NAME] Hriatpuii [PERSON_NAME] Kimi manager id [PERSON_NAME] [PERSON…" at bounding box center [599, 338] width 192 height 25
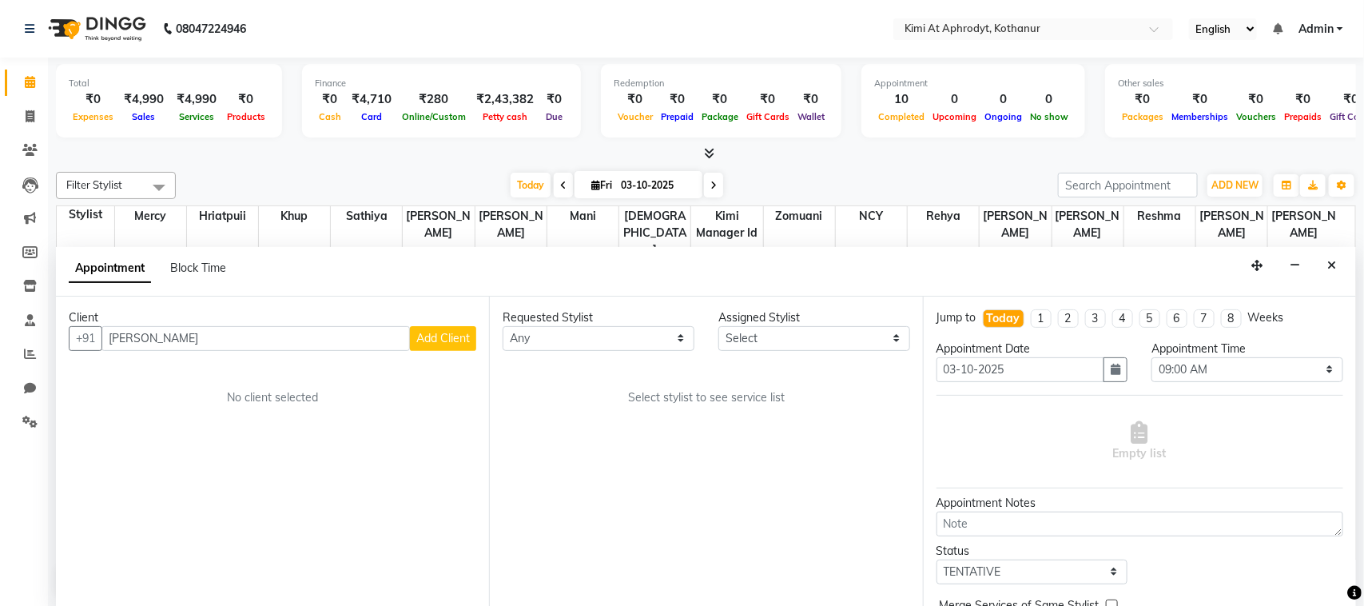
click at [577, 460] on div "Requested Stylist Any [PERSON_NAME] Hriatpuii [PERSON_NAME] Kimi manager id [PE…" at bounding box center [705, 451] width 433 height 310
click at [242, 345] on input "[PERSON_NAME]" at bounding box center [255, 338] width 308 height 25
click at [292, 336] on input "[PERSON_NAME]" at bounding box center [255, 338] width 308 height 25
drag, startPoint x: 189, startPoint y: 340, endPoint x: 96, endPoint y: 340, distance: 92.7
click at [96, 340] on div "+91 [PERSON_NAME] Add Client" at bounding box center [273, 338] width 408 height 25
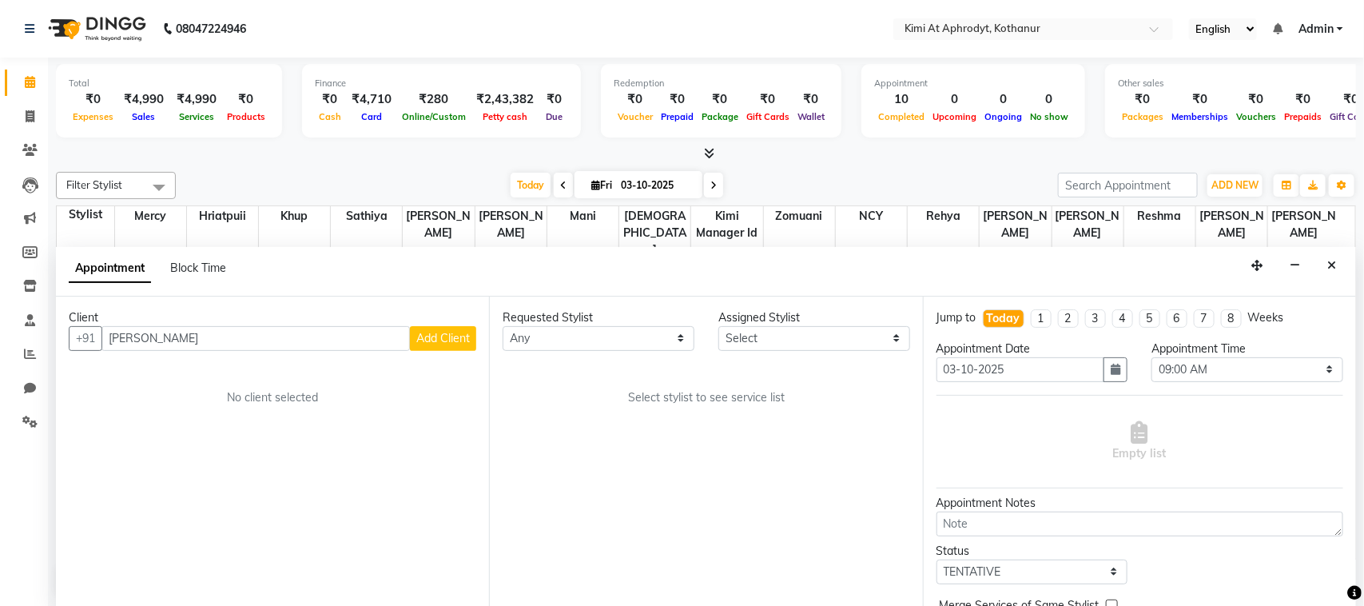
click at [668, 438] on div "Requested Stylist Any [PERSON_NAME] Hriatpuii [PERSON_NAME] Kimi manager id [PE…" at bounding box center [705, 451] width 433 height 310
click at [1212, 370] on select "Select 09:00 AM 09:15 AM 09:30 AM 09:45 AM 10:00 AM 10:15 AM 10:30 AM 10:45 AM …" at bounding box center [1248, 369] width 192 height 25
select select "1110"
click at [1152, 357] on select "Select 09:00 AM 09:15 AM 09:30 AM 09:45 AM 10:00 AM 10:15 AM 10:30 AM 10:45 AM …" at bounding box center [1248, 369] width 192 height 25
click at [995, 424] on div "Empty list" at bounding box center [1140, 441] width 407 height 79
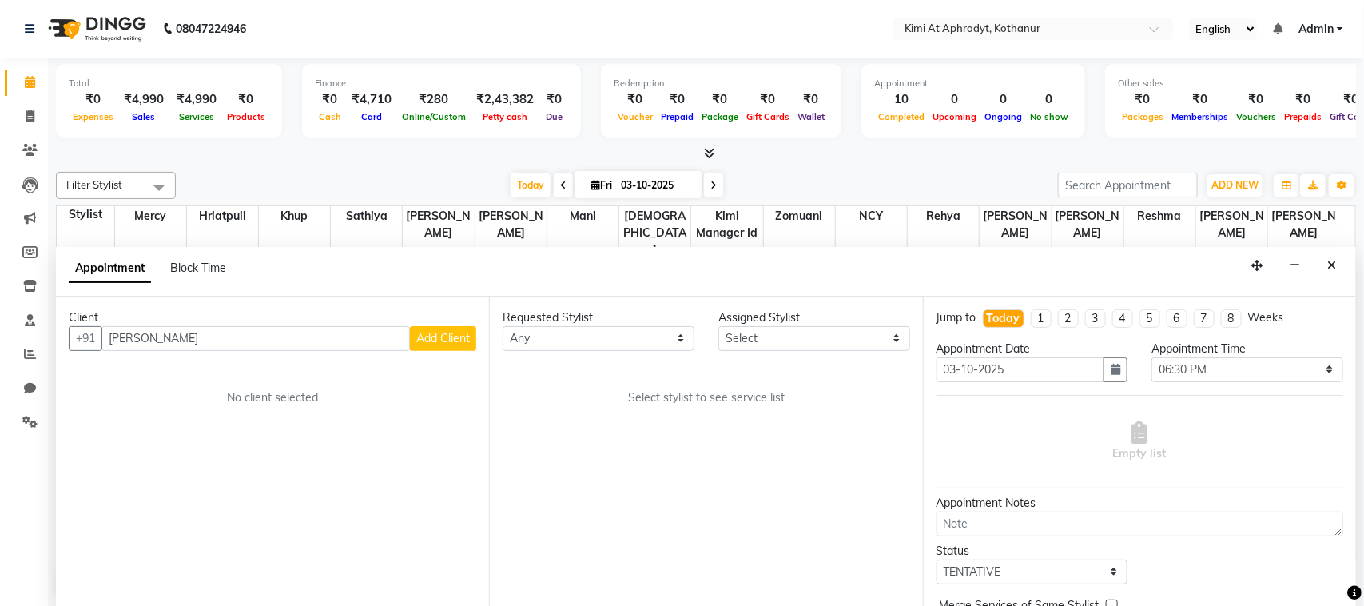
click at [913, 281] on div "Appointment Block Time" at bounding box center [706, 272] width 1300 height 50
click at [720, 2] on nav "08047224946 Select Location × Kimi At Aphrodyt, Kothanur English ENGLISH Españo…" at bounding box center [682, 29] width 1364 height 58
click at [160, 346] on input "[PERSON_NAME]" at bounding box center [255, 338] width 308 height 25
click at [177, 344] on input "[PERSON_NAME]" at bounding box center [255, 338] width 308 height 25
type input "v"
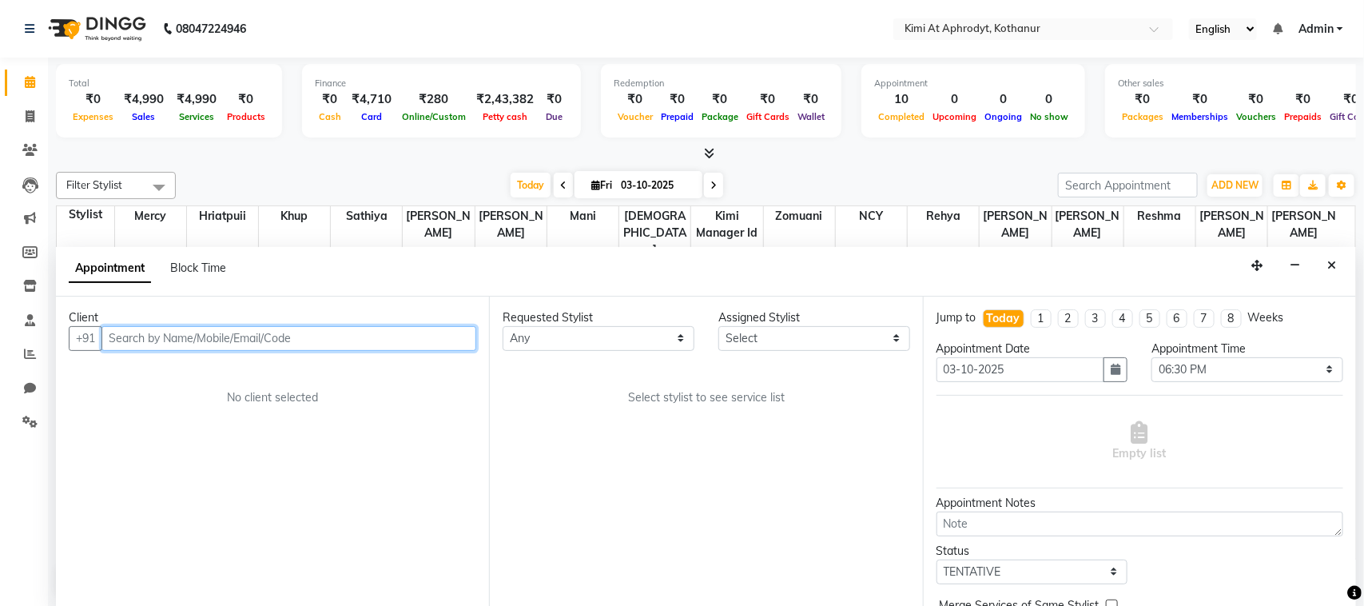
click at [174, 342] on input "text" at bounding box center [288, 338] width 375 height 25
type input "9971085678"
click at [445, 342] on span "Add Client" at bounding box center [443, 338] width 54 height 14
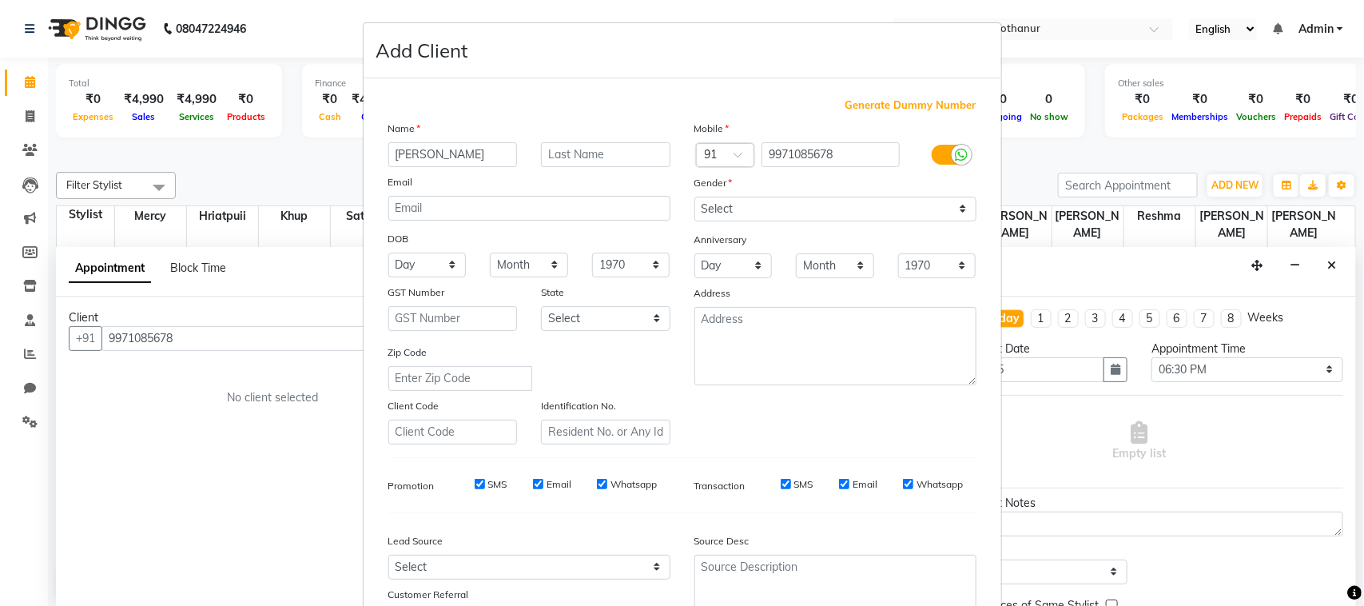
type input "[PERSON_NAME]"
click at [953, 212] on select "Select [DEMOGRAPHIC_DATA] [DEMOGRAPHIC_DATA] Other Prefer Not To Say" at bounding box center [835, 209] width 282 height 25
select select "[DEMOGRAPHIC_DATA]"
click at [694, 197] on select "Select [DEMOGRAPHIC_DATA] [DEMOGRAPHIC_DATA] Other Prefer Not To Say" at bounding box center [835, 209] width 282 height 25
click at [715, 398] on div "Mobile Country Code × 91 9971085678 Gender Select [DEMOGRAPHIC_DATA] [DEMOGRAPH…" at bounding box center [835, 282] width 306 height 324
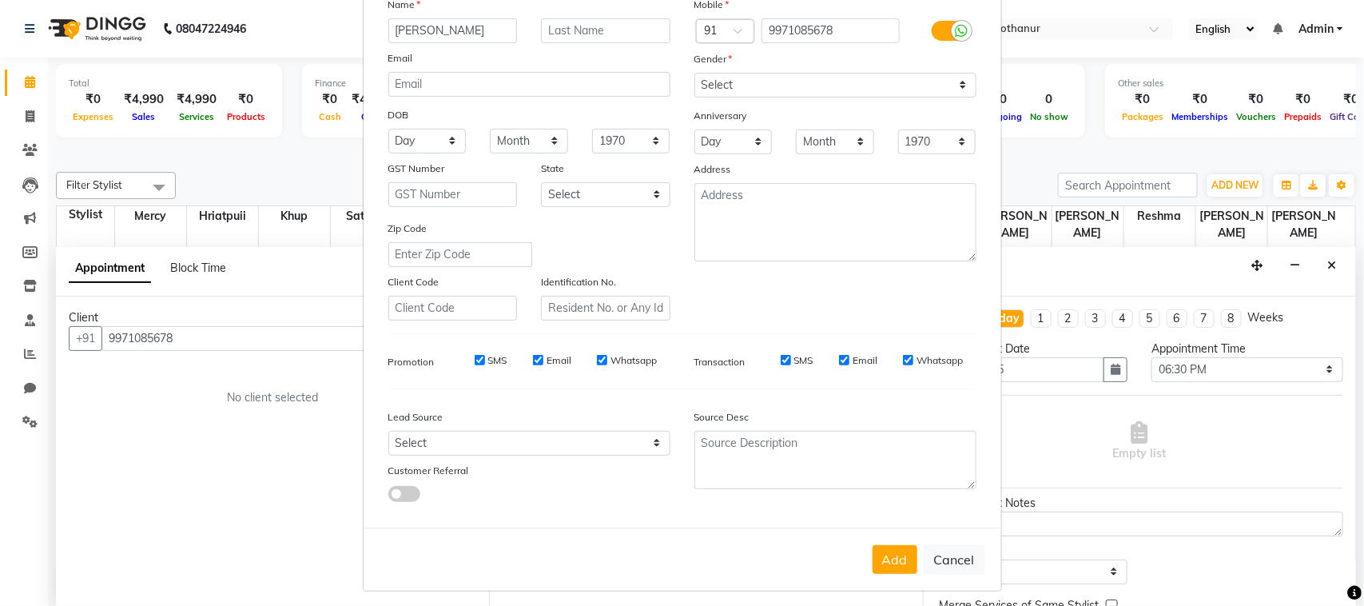
scroll to position [125, 0]
click at [546, 440] on select "Select Walk-in Referral Internet Friend Word of Mouth Advertisement Facebook Ju…" at bounding box center [529, 441] width 282 height 25
click at [388, 429] on select "Select Walk-in Referral Internet Friend Word of Mouth Advertisement Facebook Ju…" at bounding box center [529, 441] width 282 height 25
click at [529, 434] on select "Select Walk-in Referral Internet Friend Word of Mouth Advertisement Facebook Ju…" at bounding box center [529, 441] width 282 height 25
select select "50530"
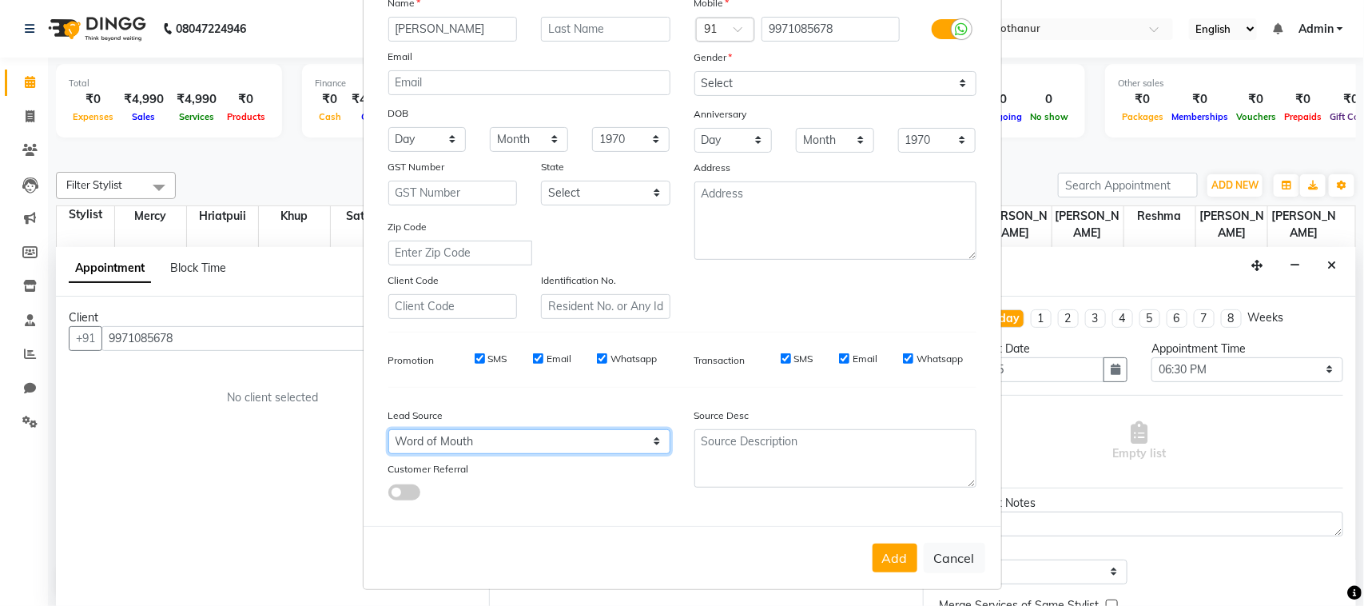
click at [388, 429] on select "Select Walk-in Referral Internet Friend Word of Mouth Advertisement Facebook Ju…" at bounding box center [529, 441] width 282 height 25
click at [895, 554] on button "Add" at bounding box center [895, 557] width 45 height 29
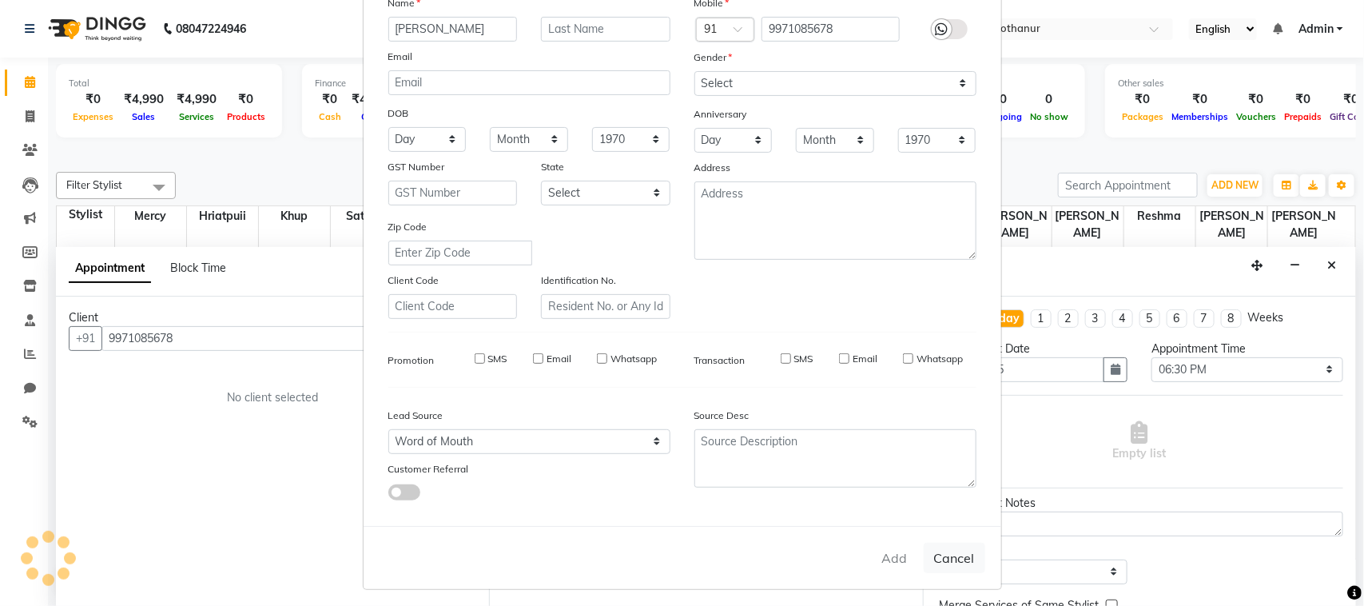
select select
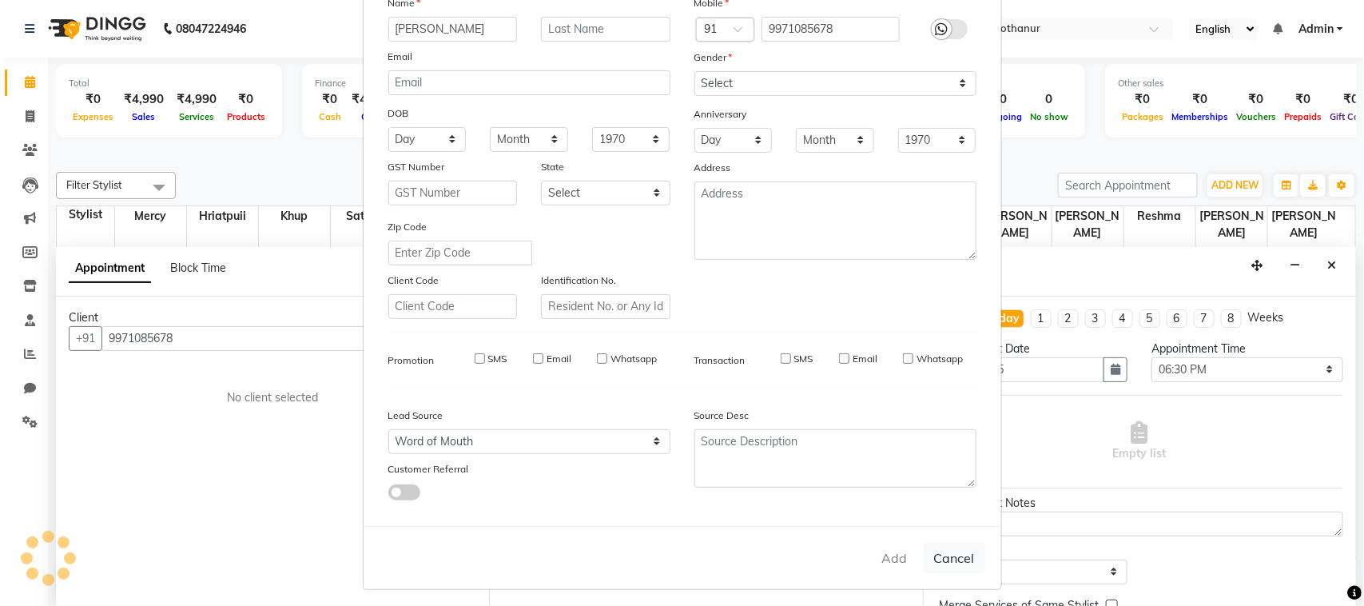
select select
checkbox input "false"
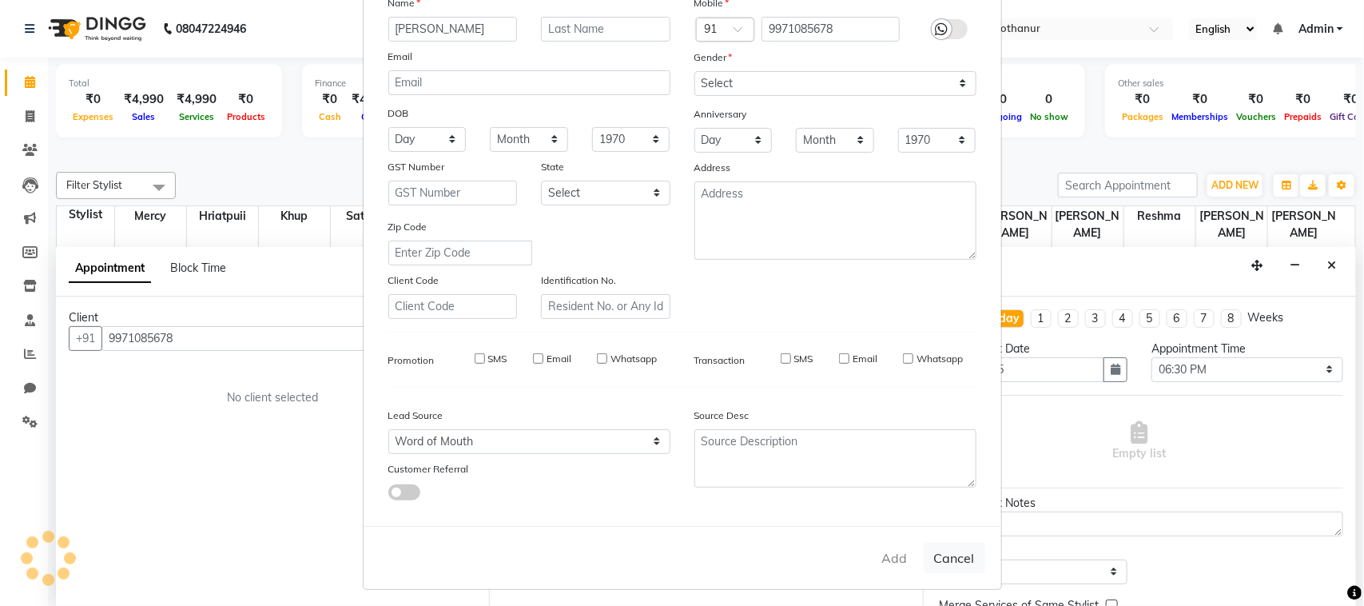
checkbox input "false"
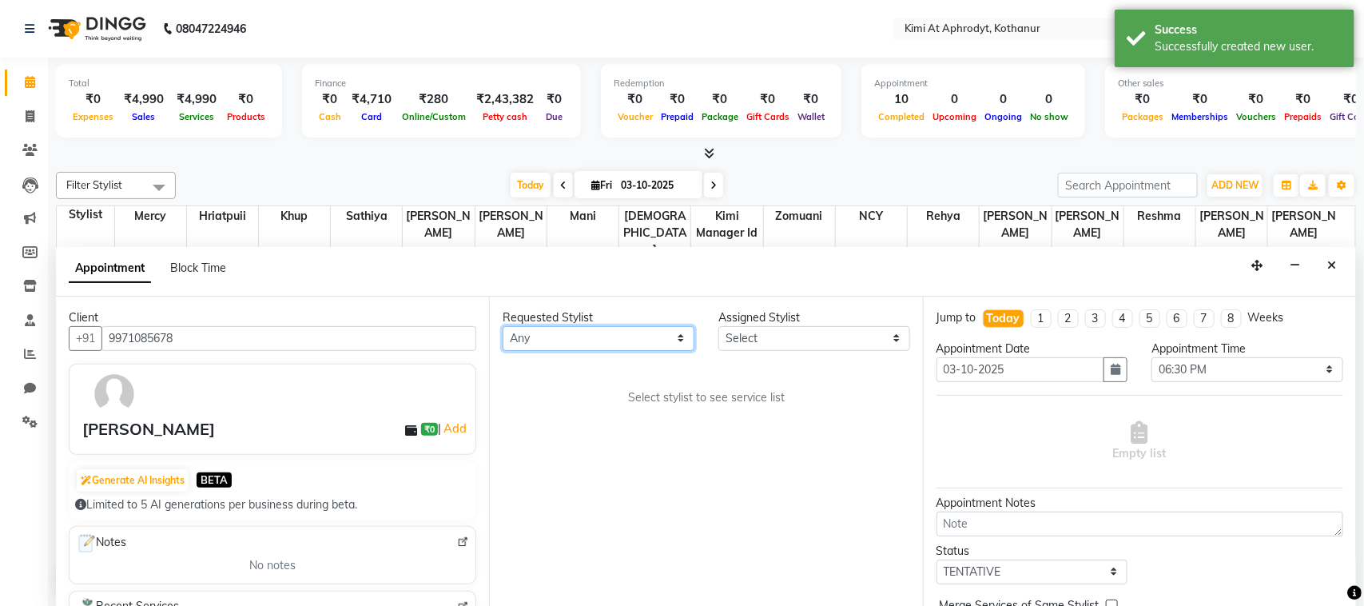
click at [643, 344] on select "Any [PERSON_NAME] Hriatpuii [PERSON_NAME] Kimi manager id [PERSON_NAME] [PERSON…" at bounding box center [599, 338] width 192 height 25
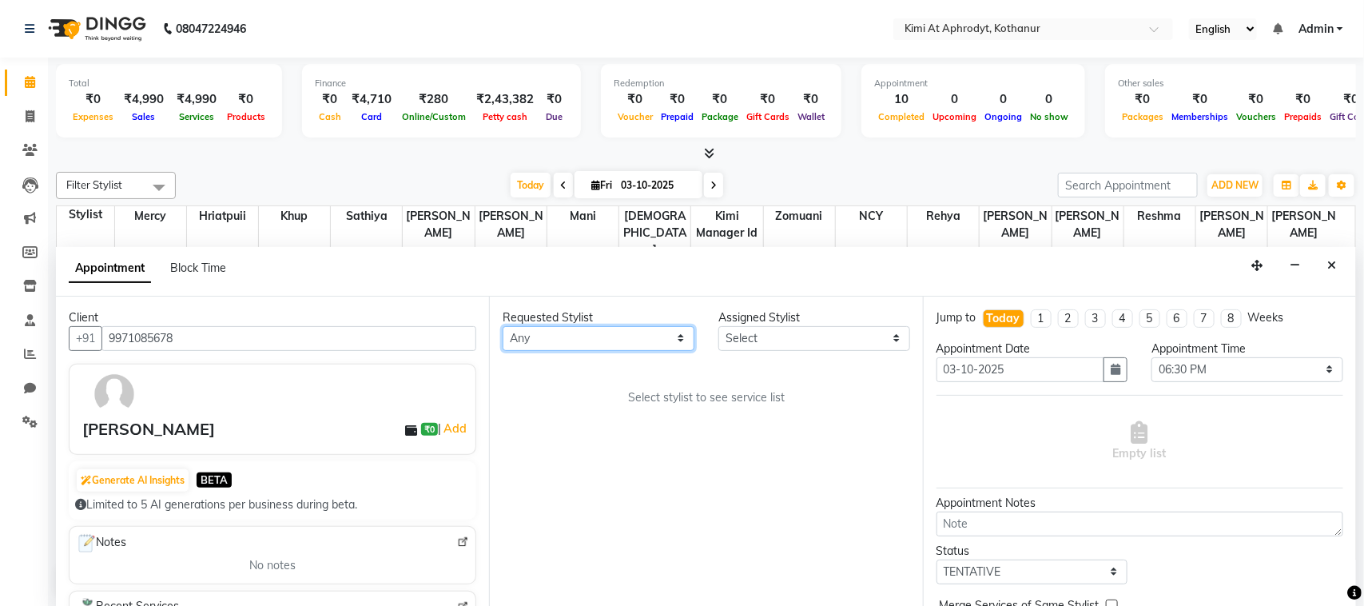
select select "69728"
click at [503, 326] on select "Any [PERSON_NAME] Hriatpuii [PERSON_NAME] Kimi manager id [PERSON_NAME] [PERSON…" at bounding box center [599, 338] width 192 height 25
select select "69728"
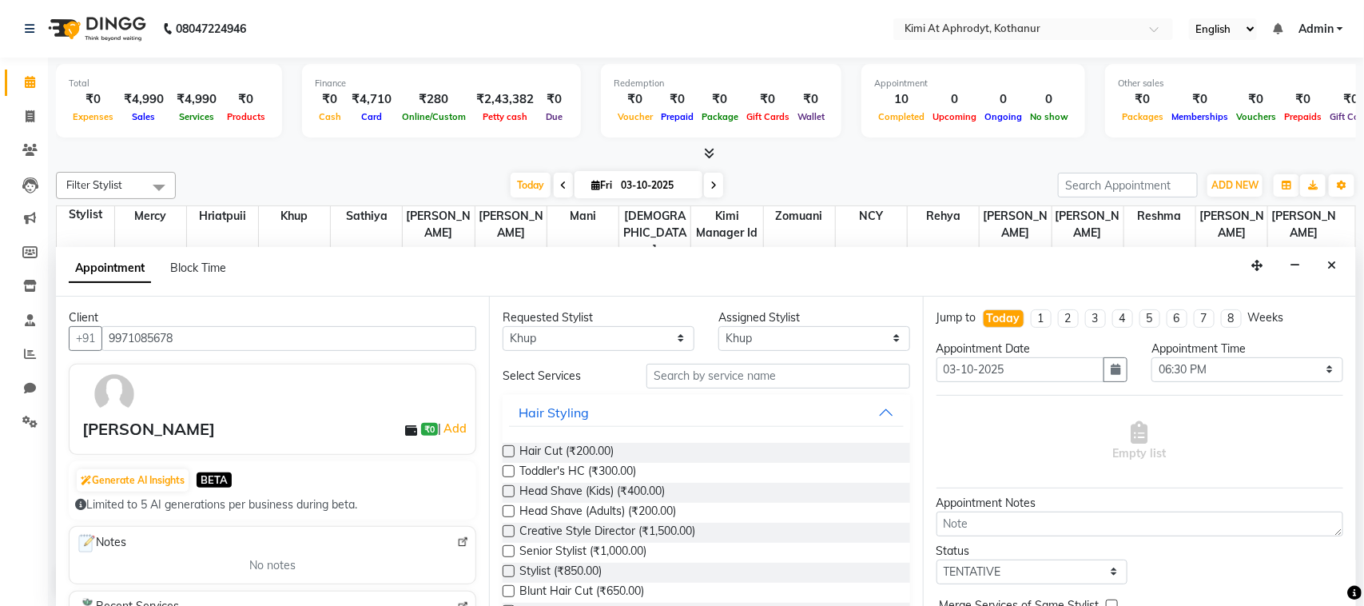
click at [506, 450] on label at bounding box center [509, 451] width 12 height 12
click at [506, 450] on input "checkbox" at bounding box center [508, 453] width 10 height 10
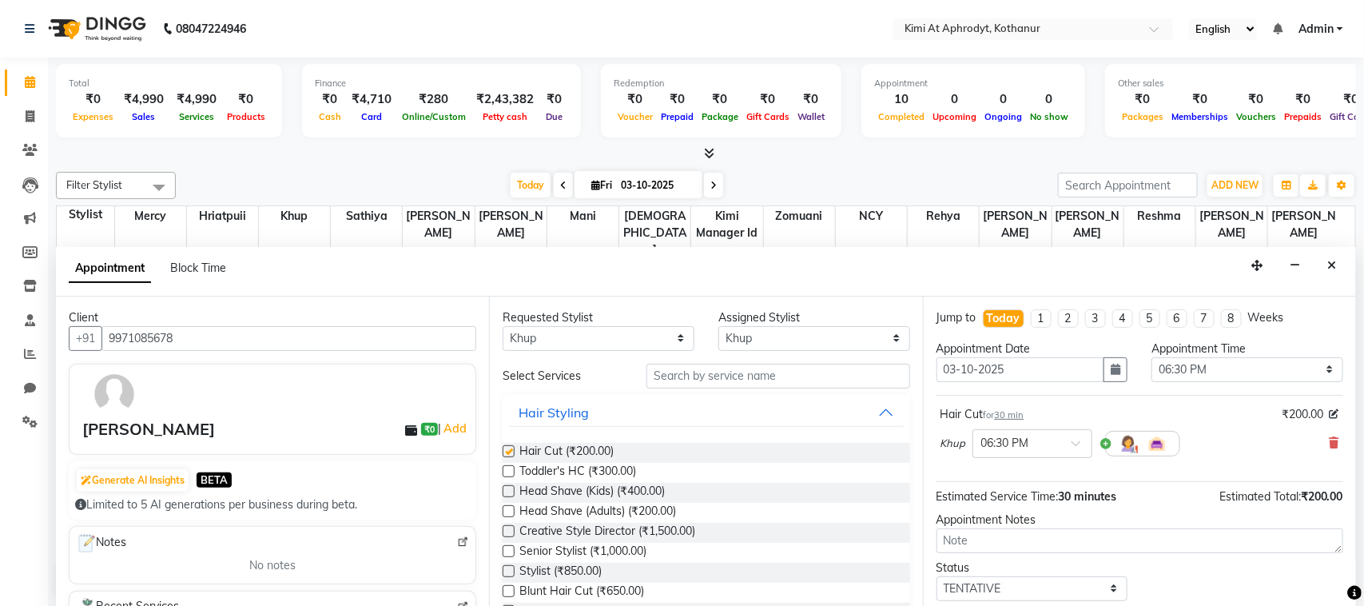
checkbox input "false"
click at [705, 377] on input "text" at bounding box center [779, 376] width 264 height 25
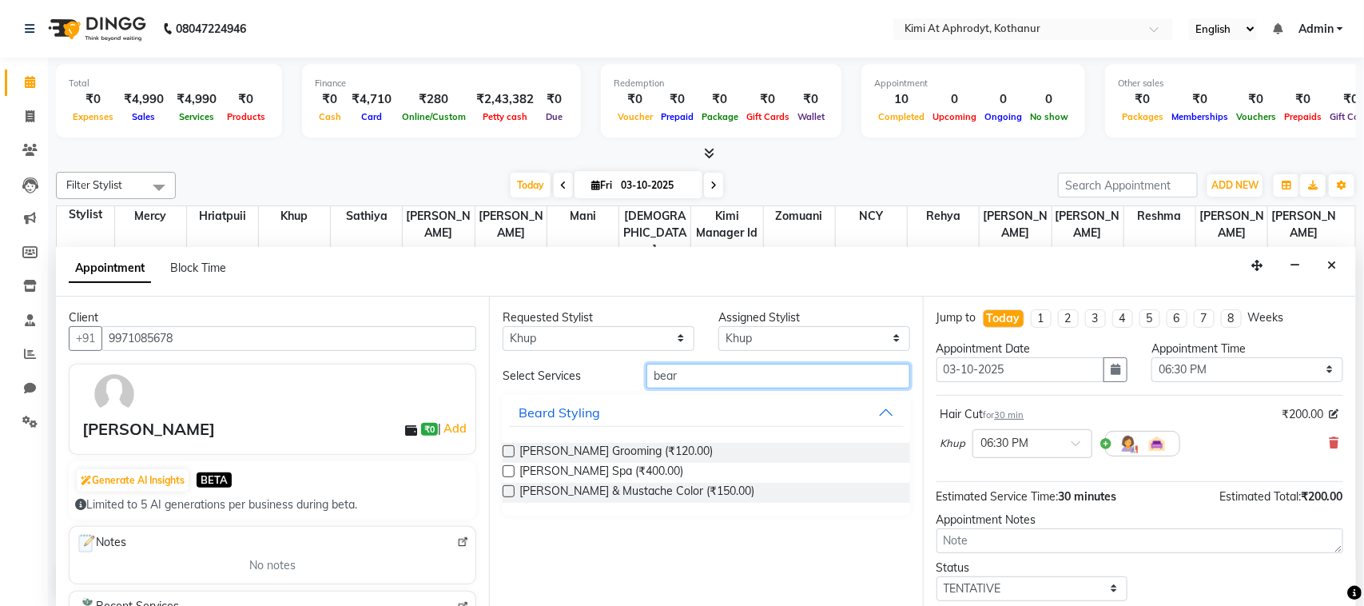
type input "bear"
click at [507, 452] on label at bounding box center [509, 451] width 12 height 12
click at [507, 452] on input "checkbox" at bounding box center [508, 453] width 10 height 10
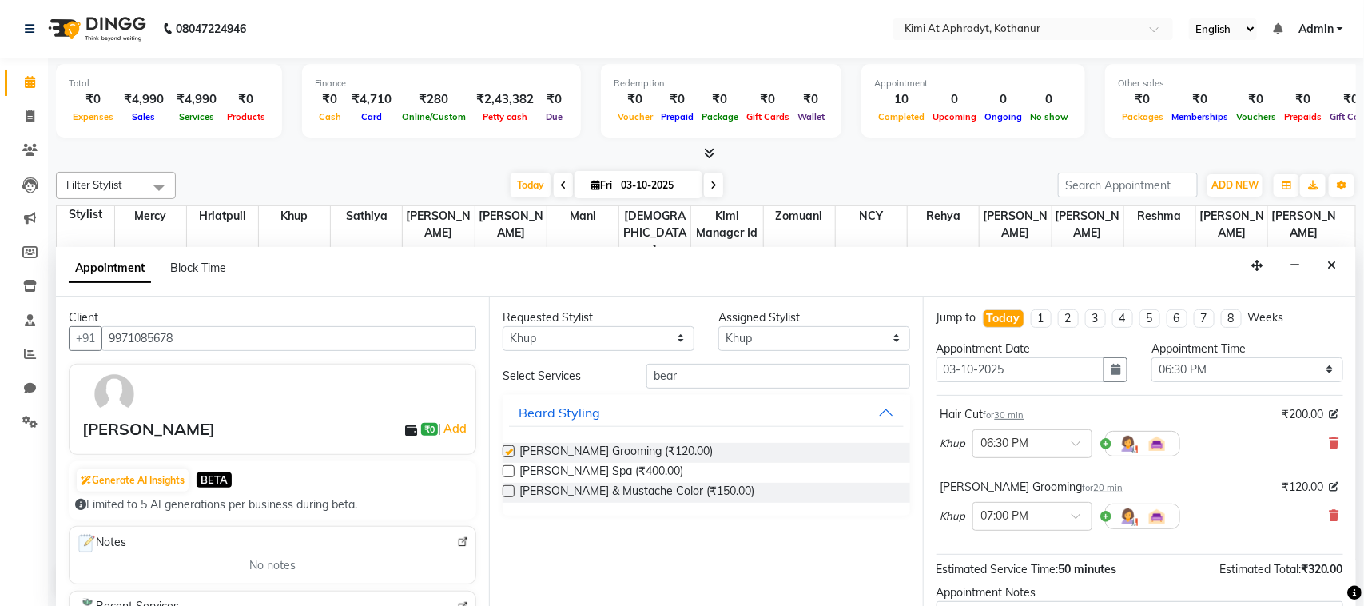
checkbox input "false"
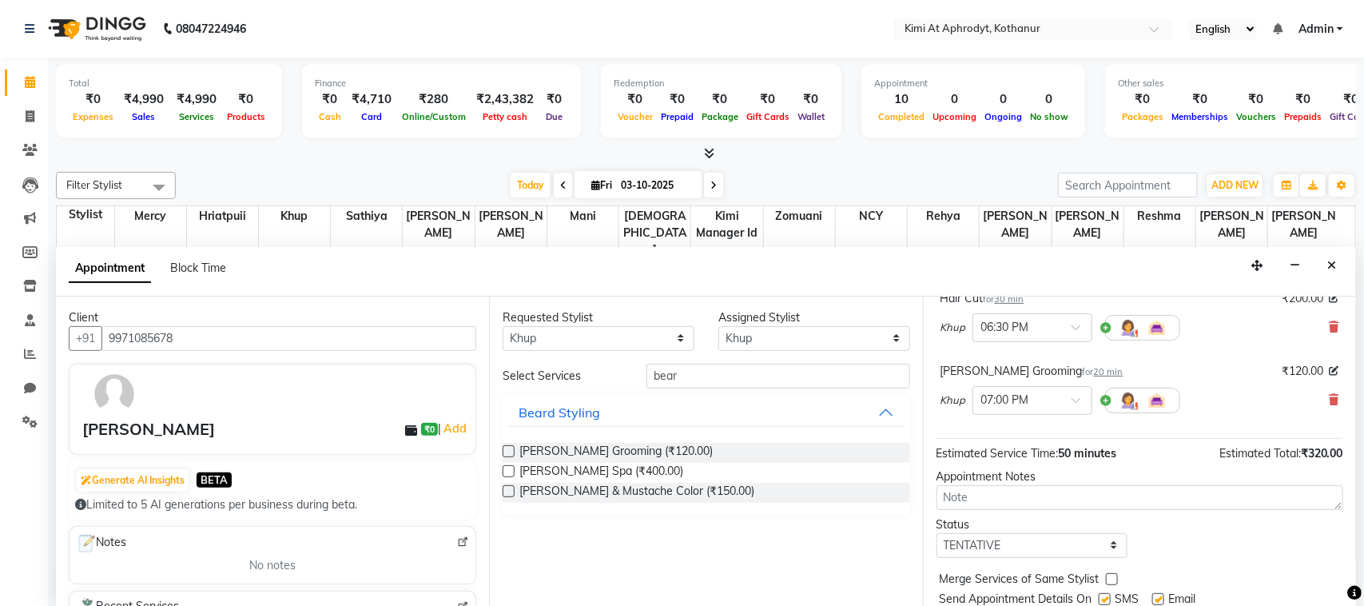
scroll to position [169, 0]
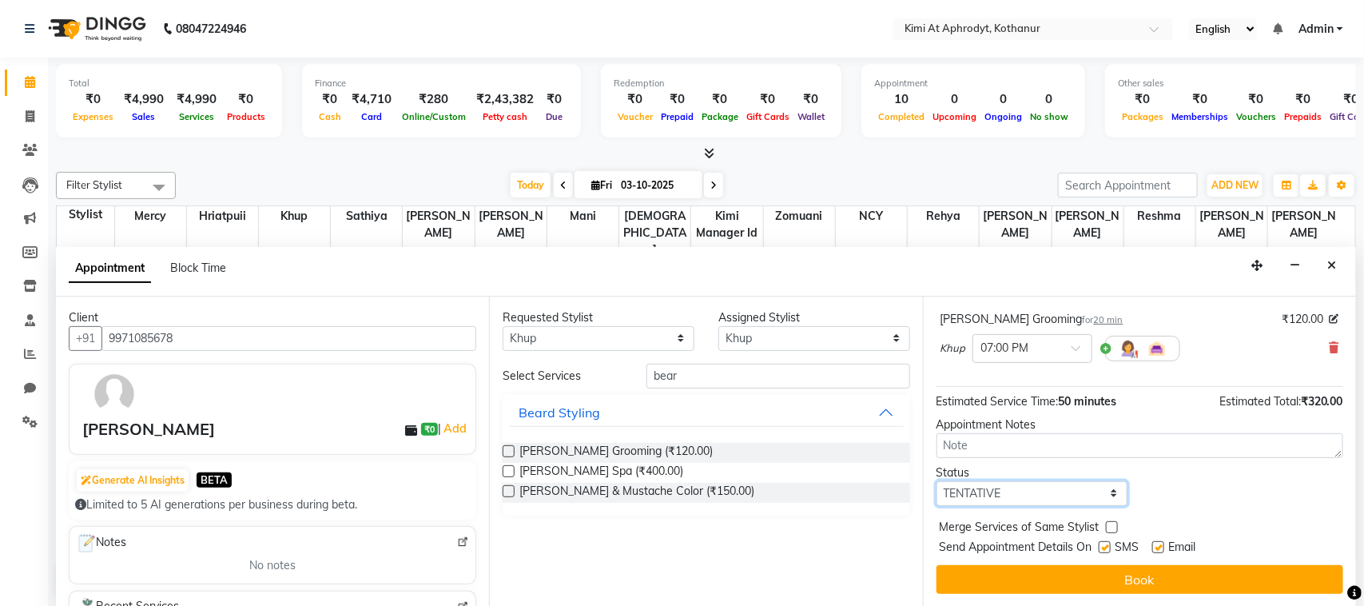
click at [1088, 492] on select "Select TENTATIVE CONFIRM CHECK-IN UPCOMING" at bounding box center [1033, 493] width 192 height 25
click at [937, 481] on select "Select TENTATIVE CONFIRM CHECK-IN UPCOMING" at bounding box center [1033, 493] width 192 height 25
click at [1220, 497] on div "Status Select TENTATIVE CONFIRM CHECK-IN UPCOMING" at bounding box center [1140, 485] width 431 height 42
click at [1100, 493] on select "Select TENTATIVE CONFIRM CHECK-IN UPCOMING" at bounding box center [1033, 493] width 192 height 25
select select "tentative"
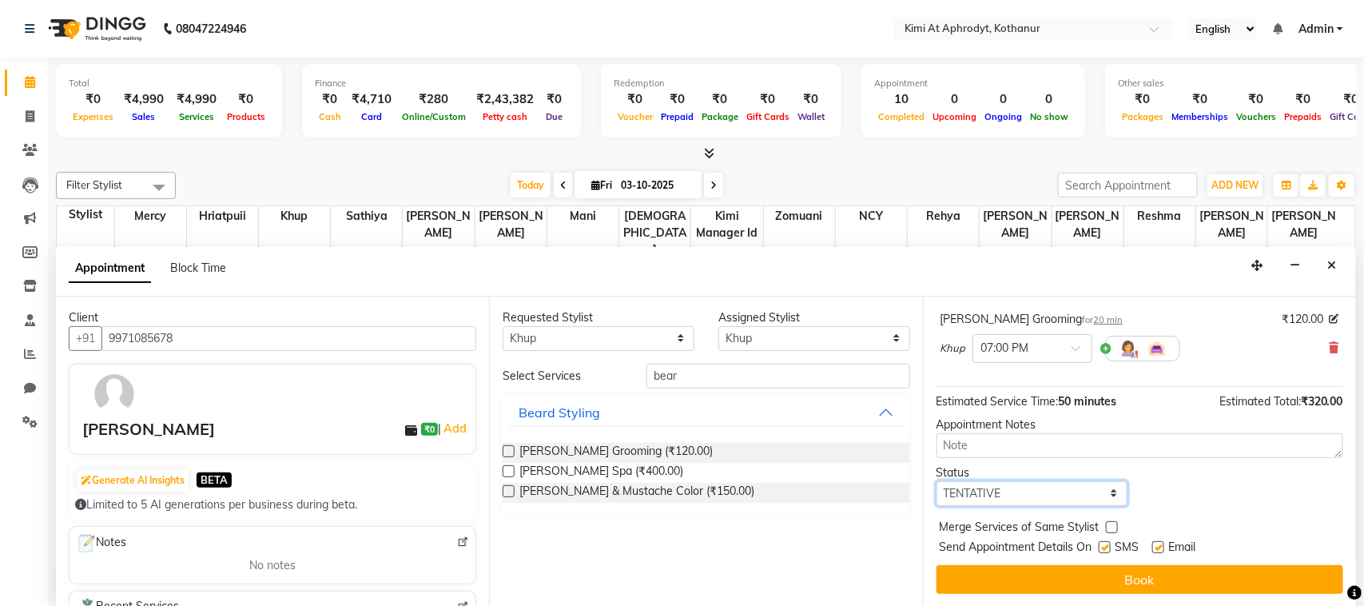
click at [937, 481] on select "Select TENTATIVE CONFIRM CHECK-IN UPCOMING" at bounding box center [1033, 493] width 192 height 25
click at [1244, 493] on div "Status Select TENTATIVE CONFIRM CHECK-IN UPCOMING" at bounding box center [1140, 485] width 431 height 42
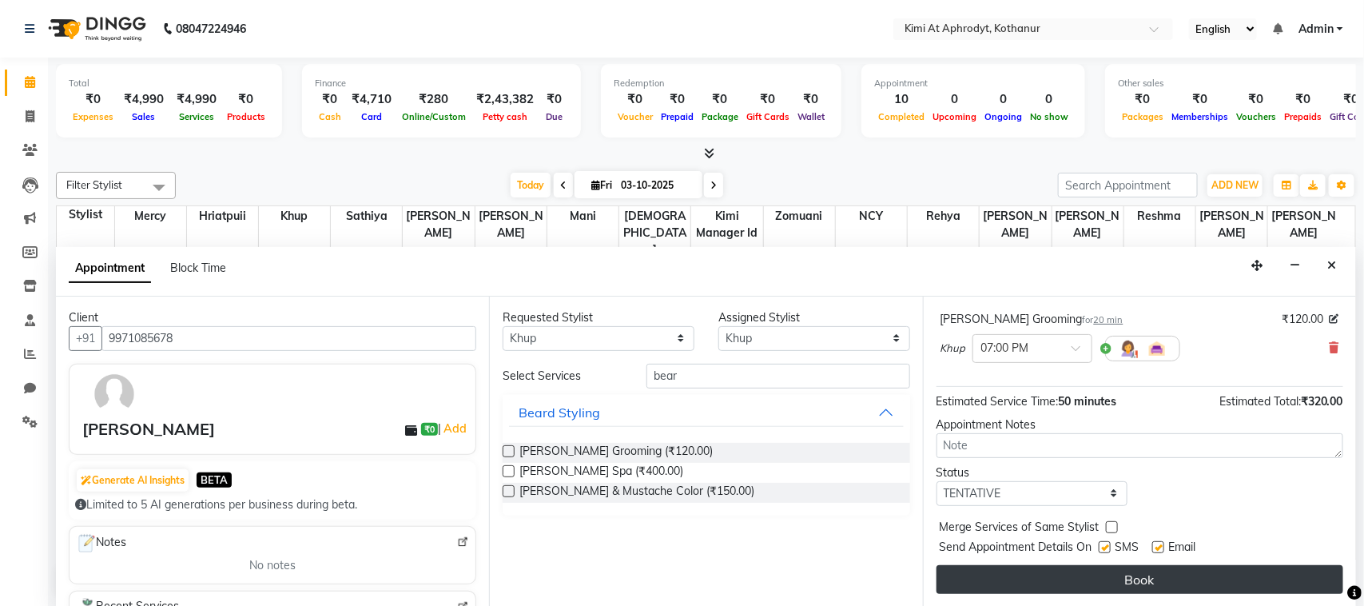
click at [1124, 578] on button "Book" at bounding box center [1140, 579] width 407 height 29
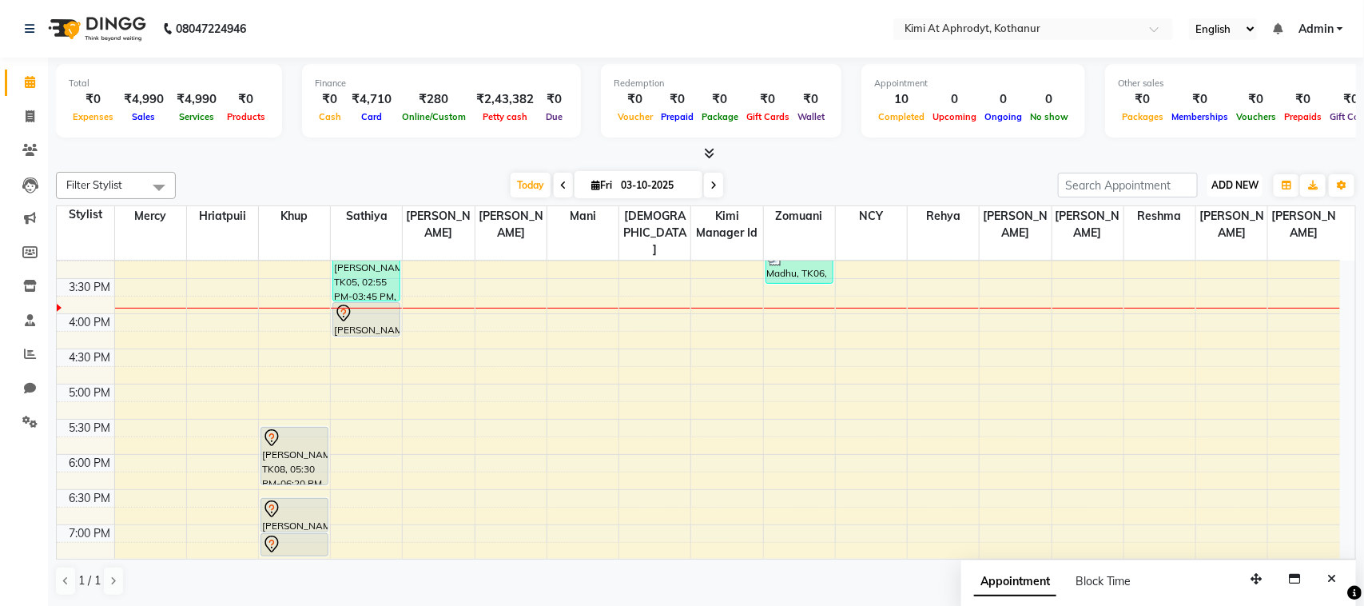
click at [1223, 189] on span "ADD NEW" at bounding box center [1235, 185] width 47 height 12
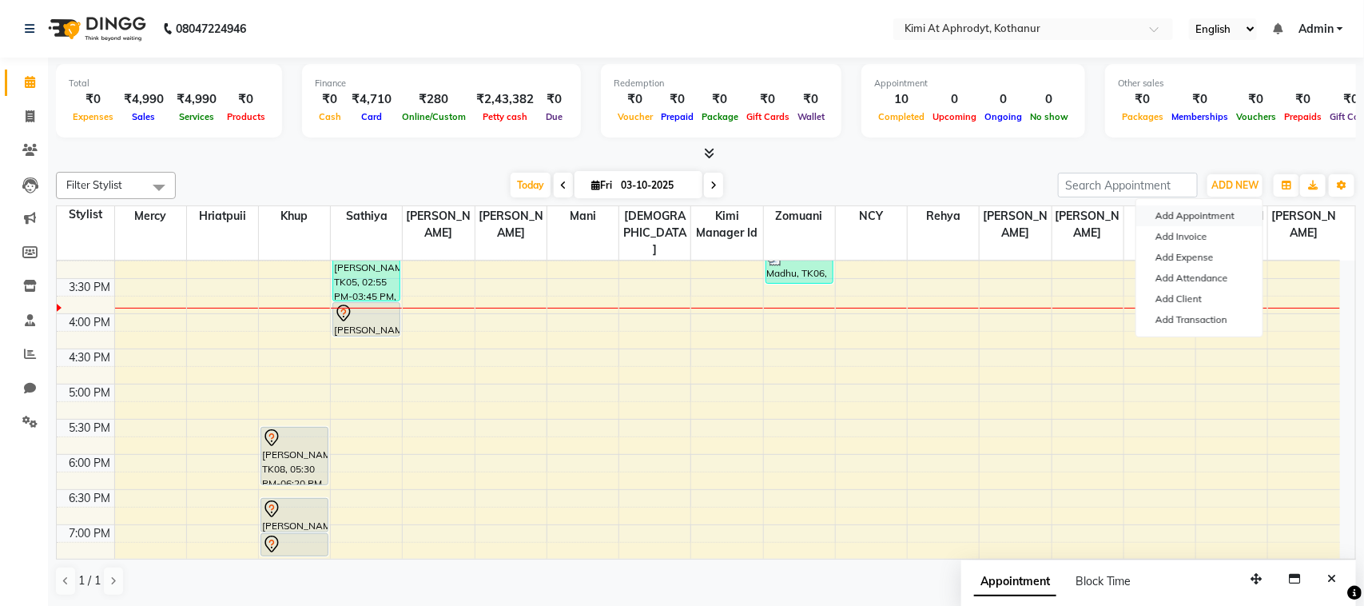
click at [1215, 209] on button "Add Appointment" at bounding box center [1199, 215] width 126 height 21
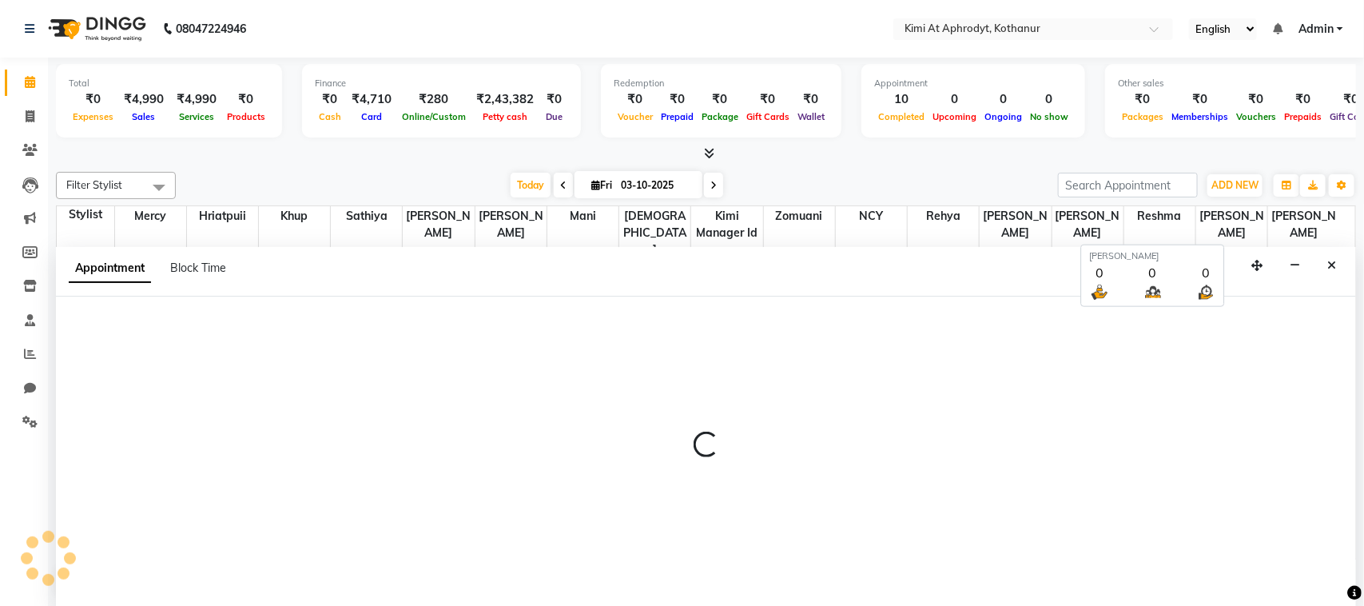
select select "540"
select select "tentative"
